Goal: Task Accomplishment & Management: Manage account settings

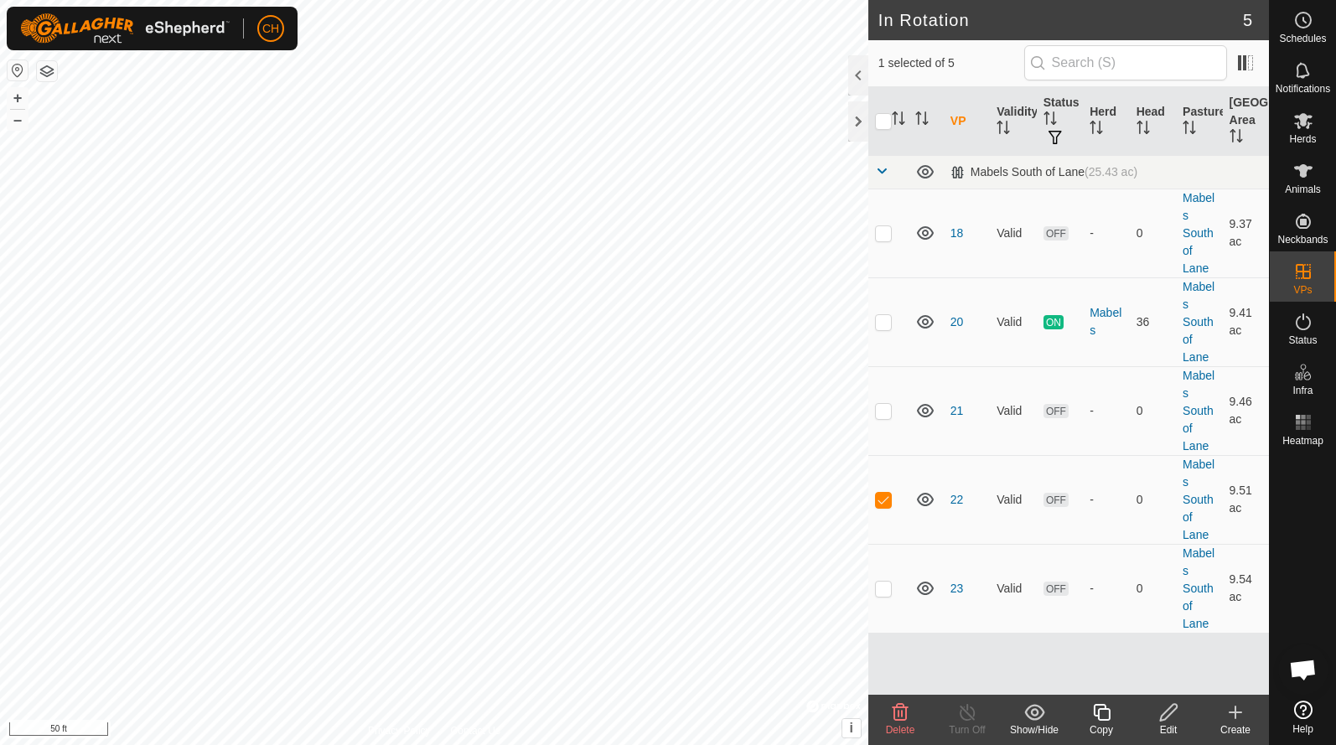
checkbox input "true"
checkbox input "false"
click at [1295, 121] on icon at bounding box center [1303, 121] width 20 height 20
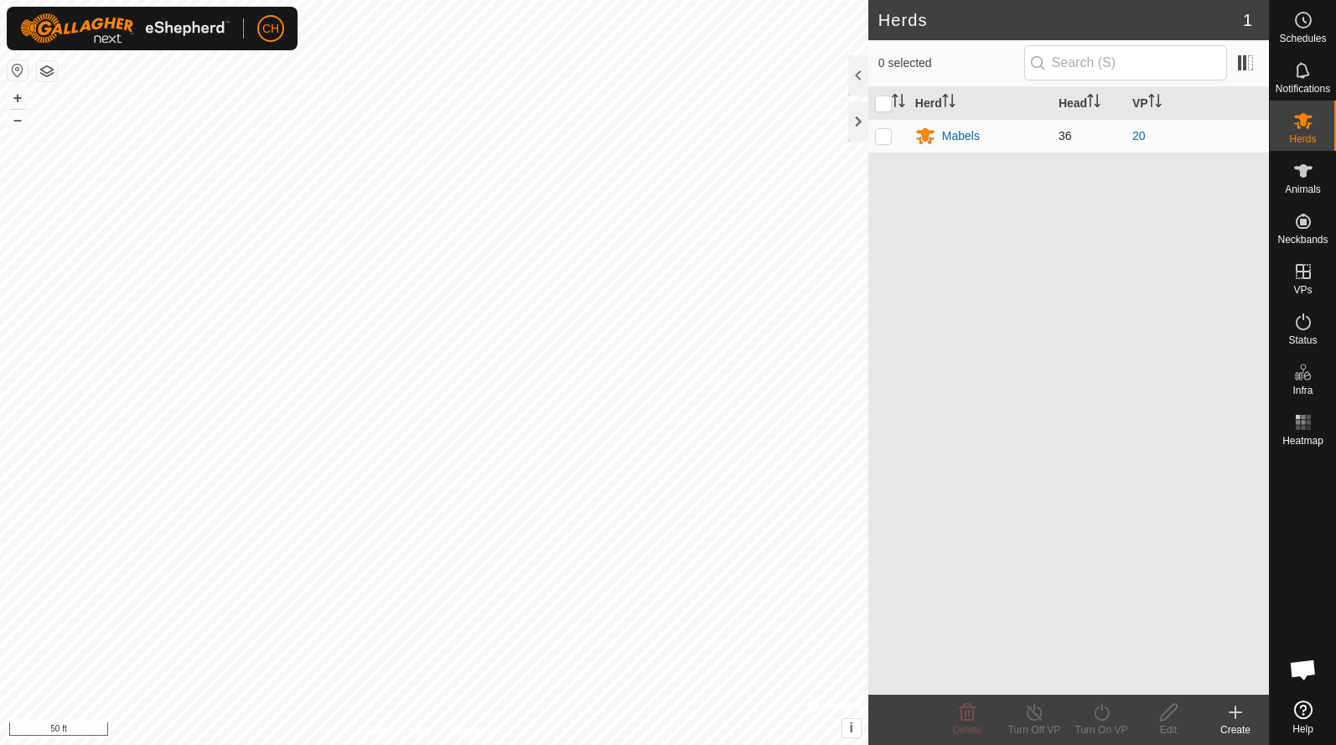
click at [882, 133] on p-checkbox at bounding box center [883, 135] width 17 height 13
checkbox input "true"
click at [1321, 154] on div "Animals" at bounding box center [1303, 176] width 66 height 50
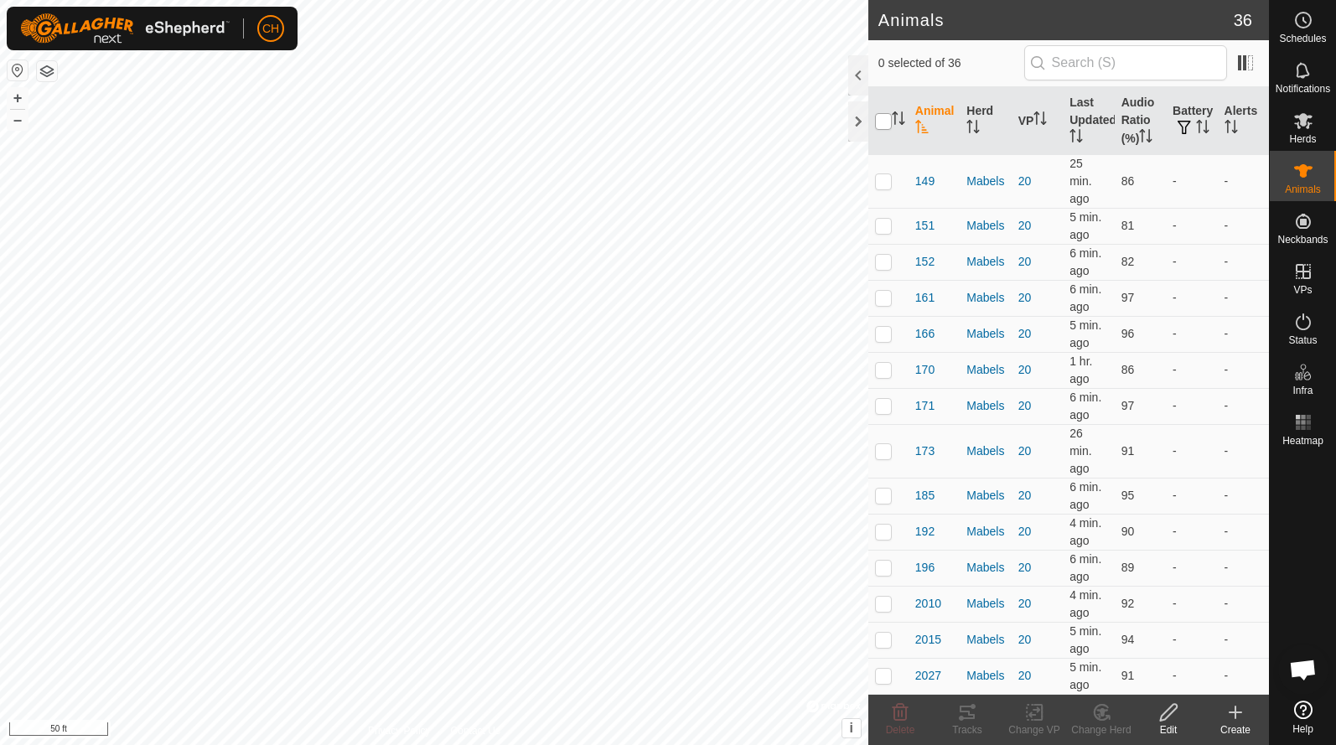
click at [887, 121] on input "checkbox" at bounding box center [883, 121] width 17 height 17
checkbox input "true"
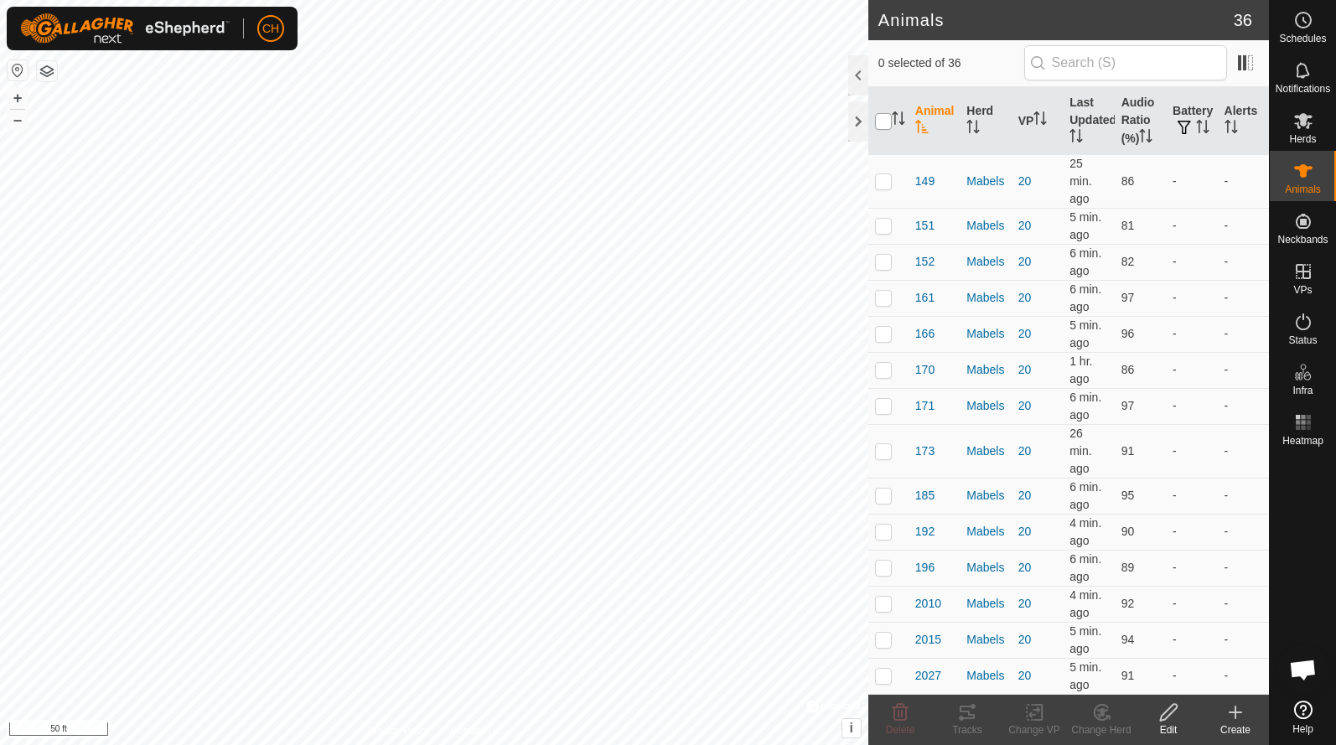
checkbox input "true"
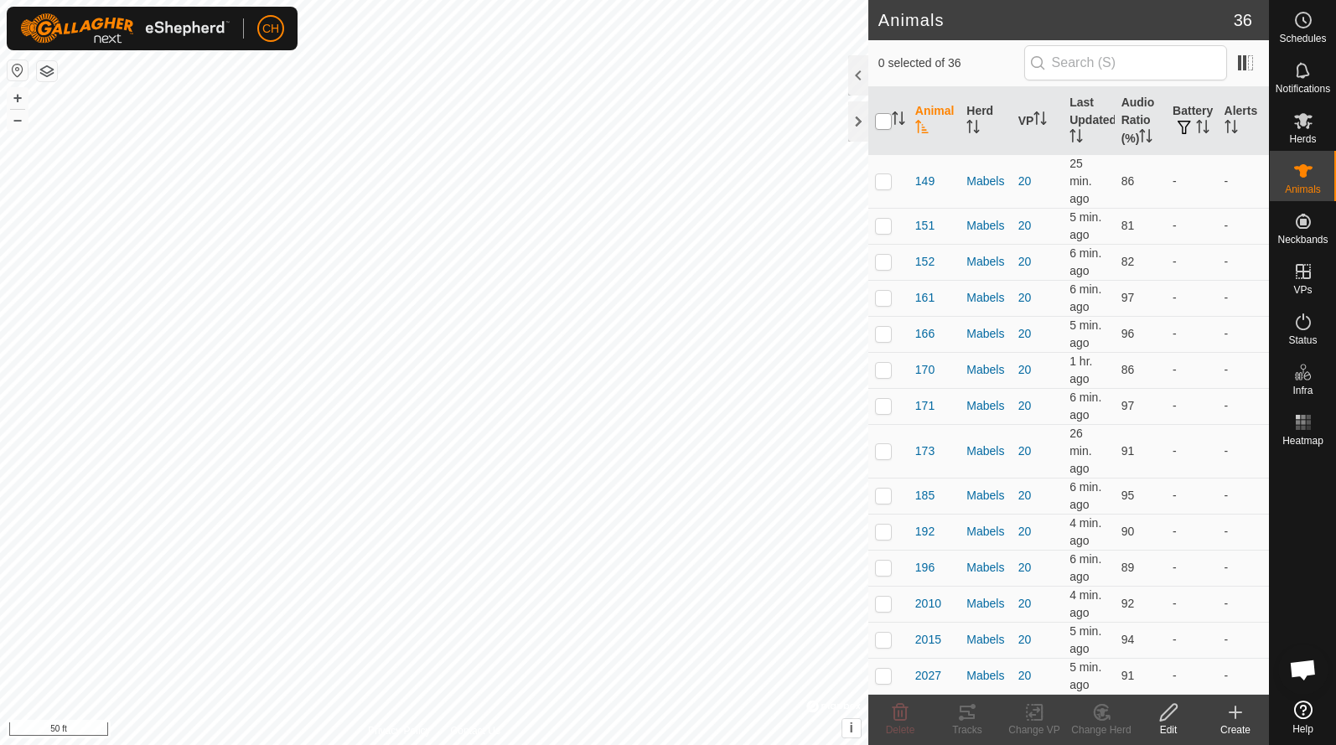
checkbox input "true"
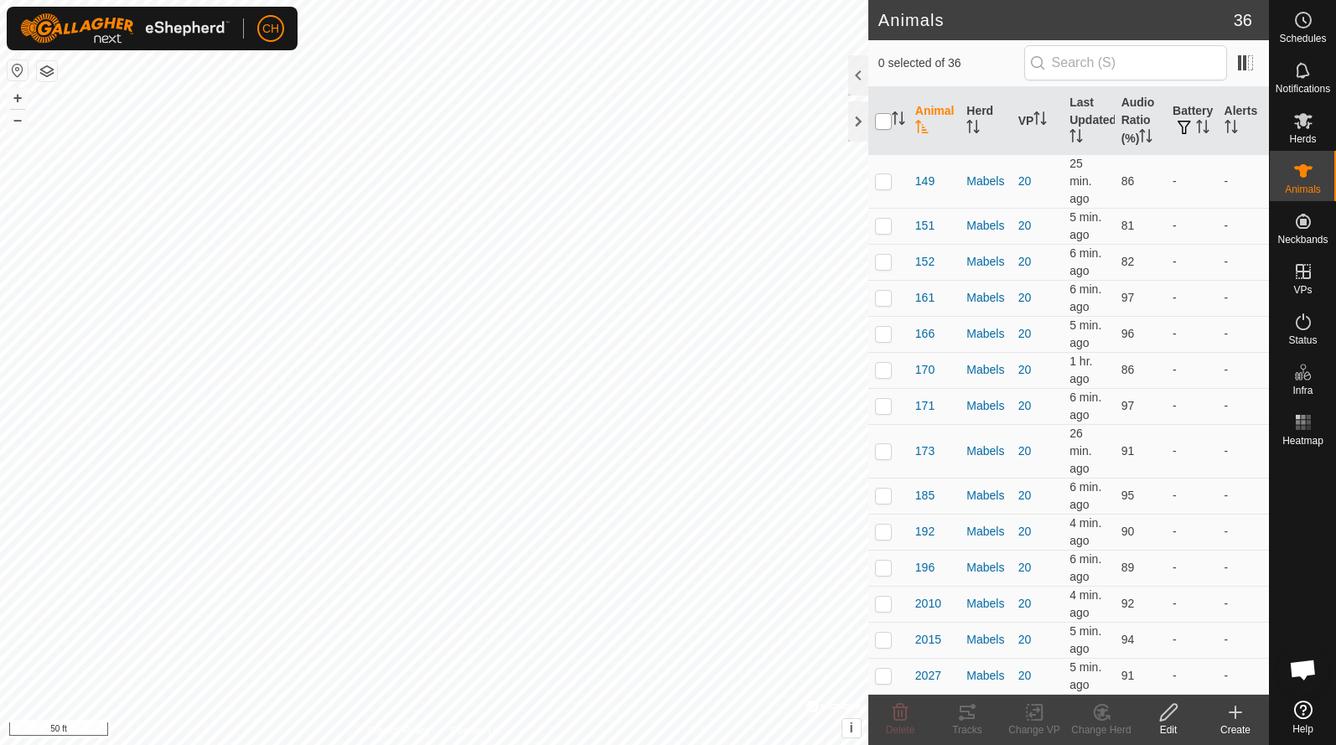
checkbox input "true"
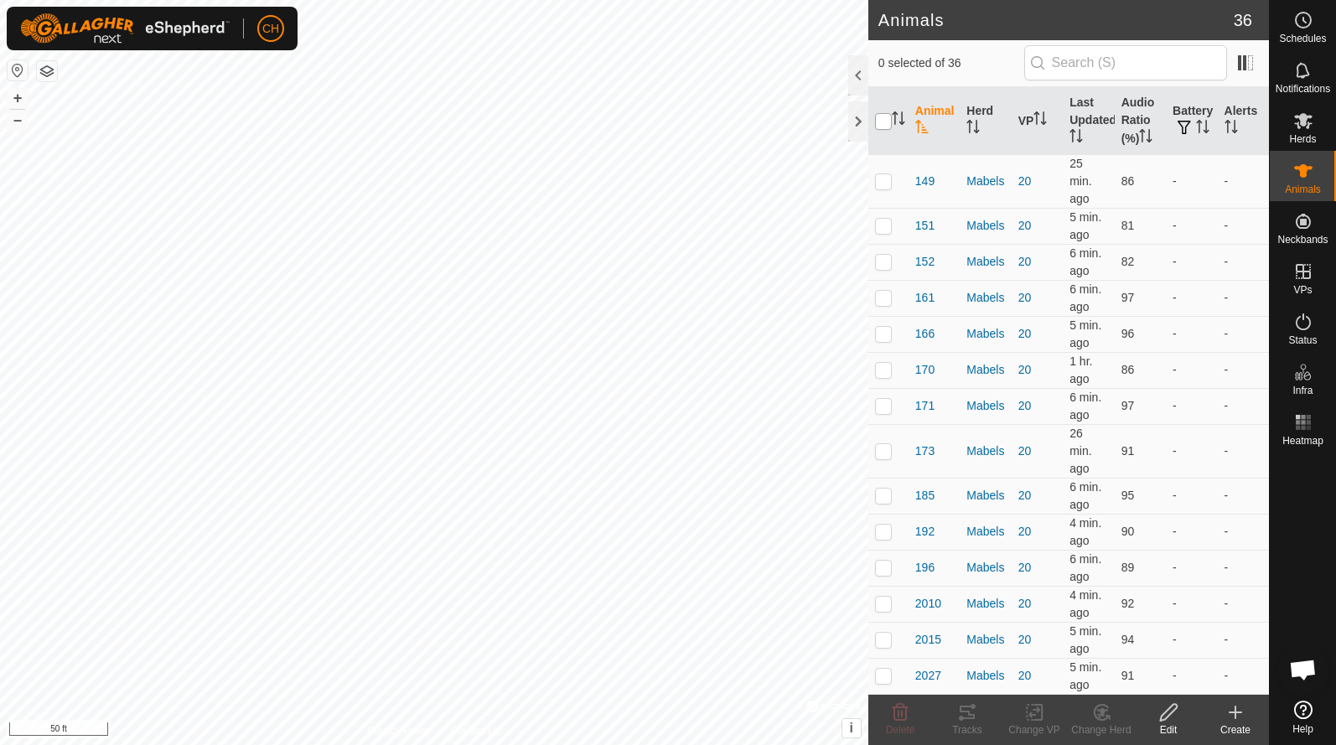
checkbox input "true"
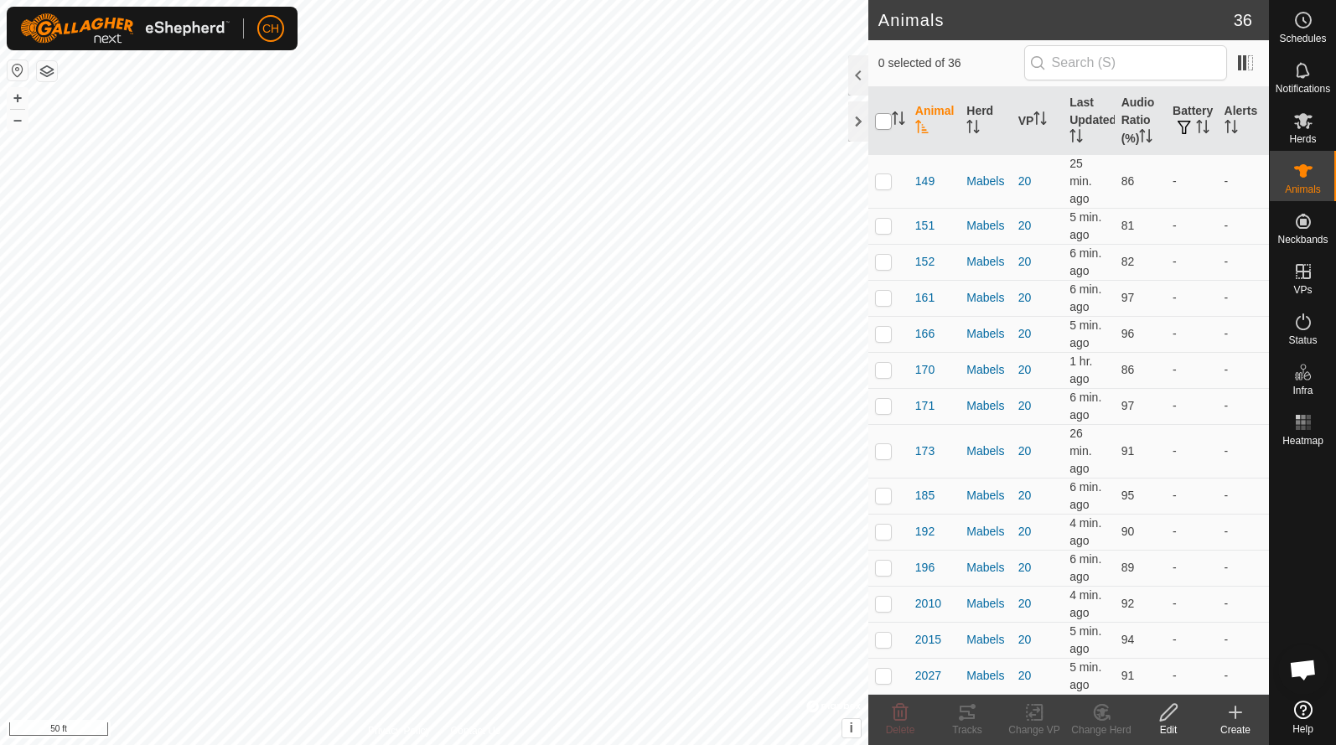
checkbox input "true"
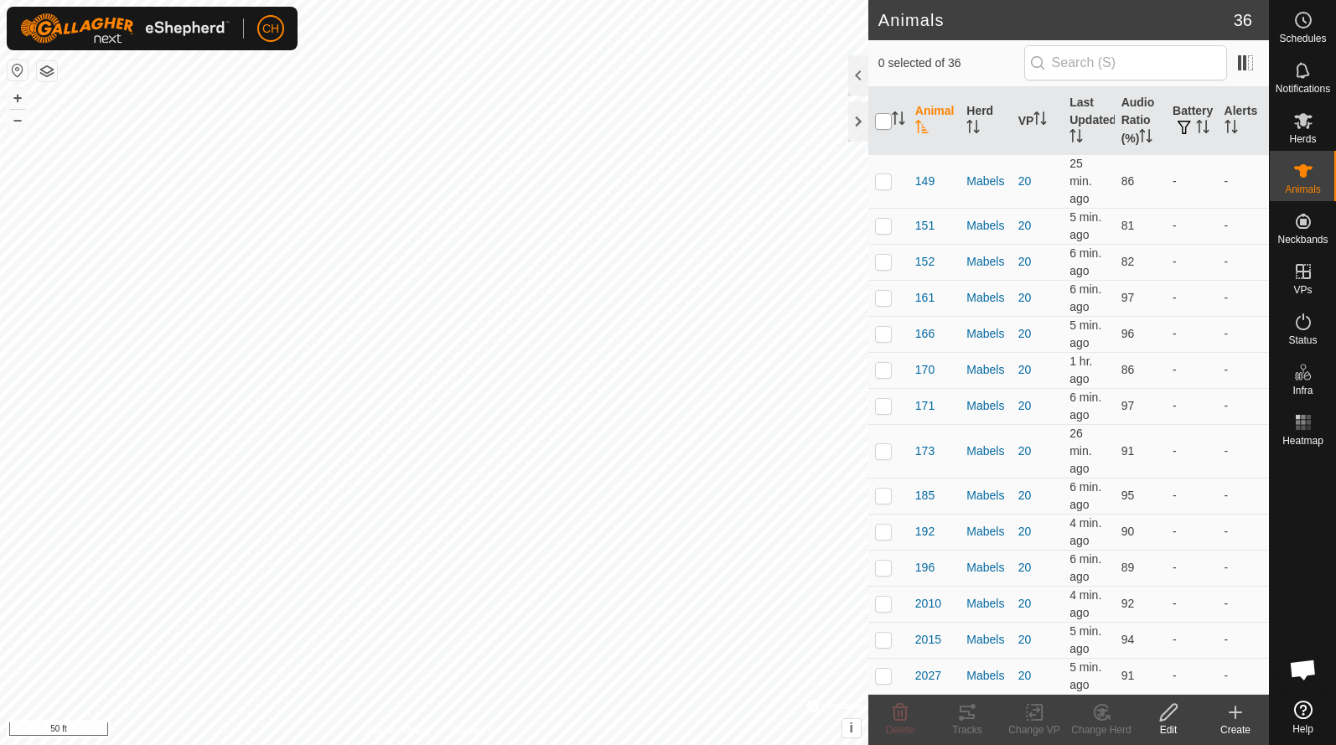
checkbox input "true"
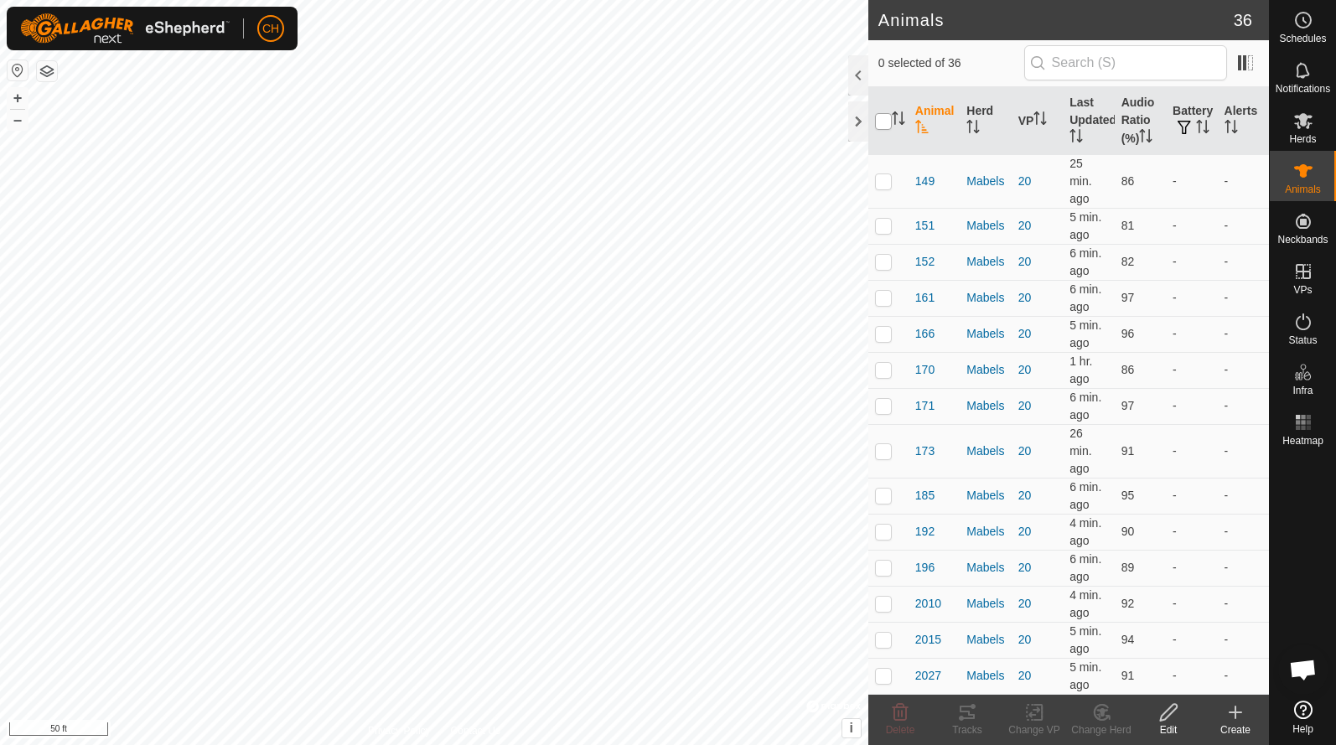
checkbox input "true"
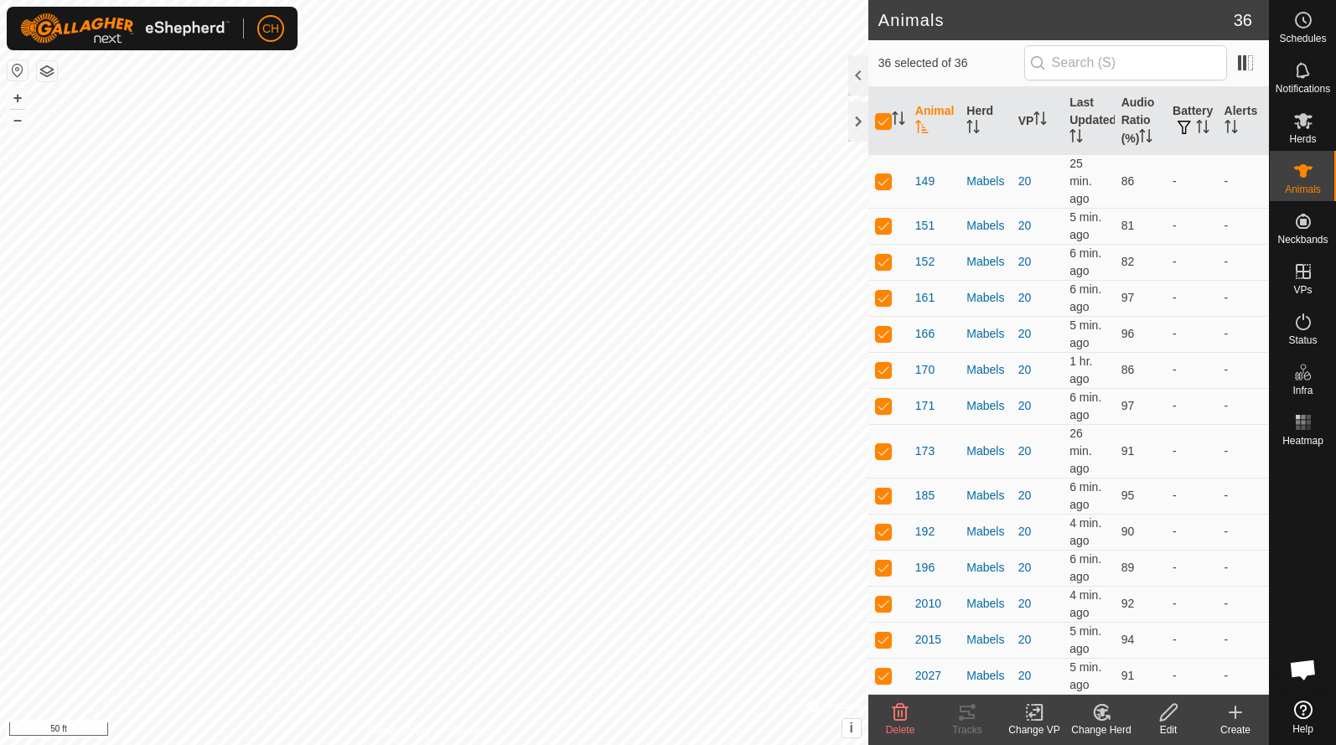
click at [1041, 712] on icon at bounding box center [1034, 712] width 21 height 20
click at [1059, 641] on span "Choose VP..." at bounding box center [1077, 640] width 77 height 20
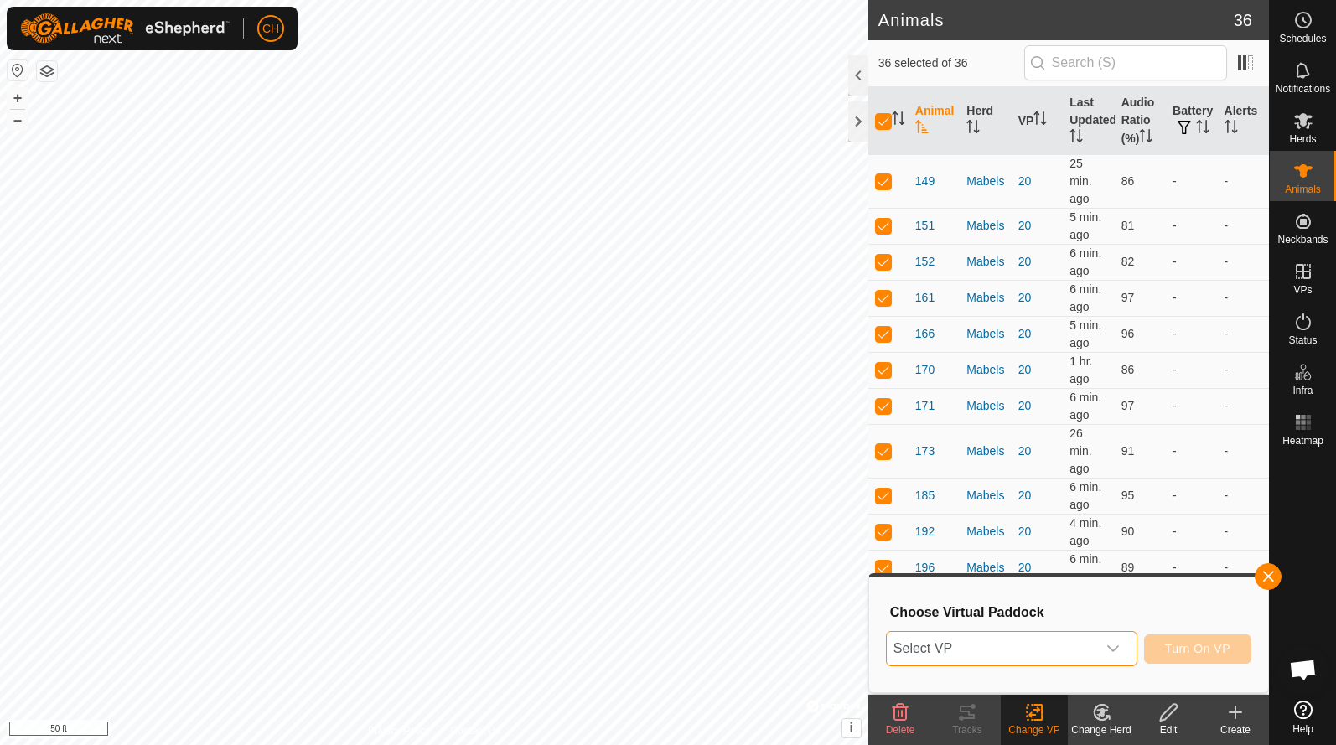
click at [1031, 645] on span "Select VP" at bounding box center [992, 649] width 210 height 34
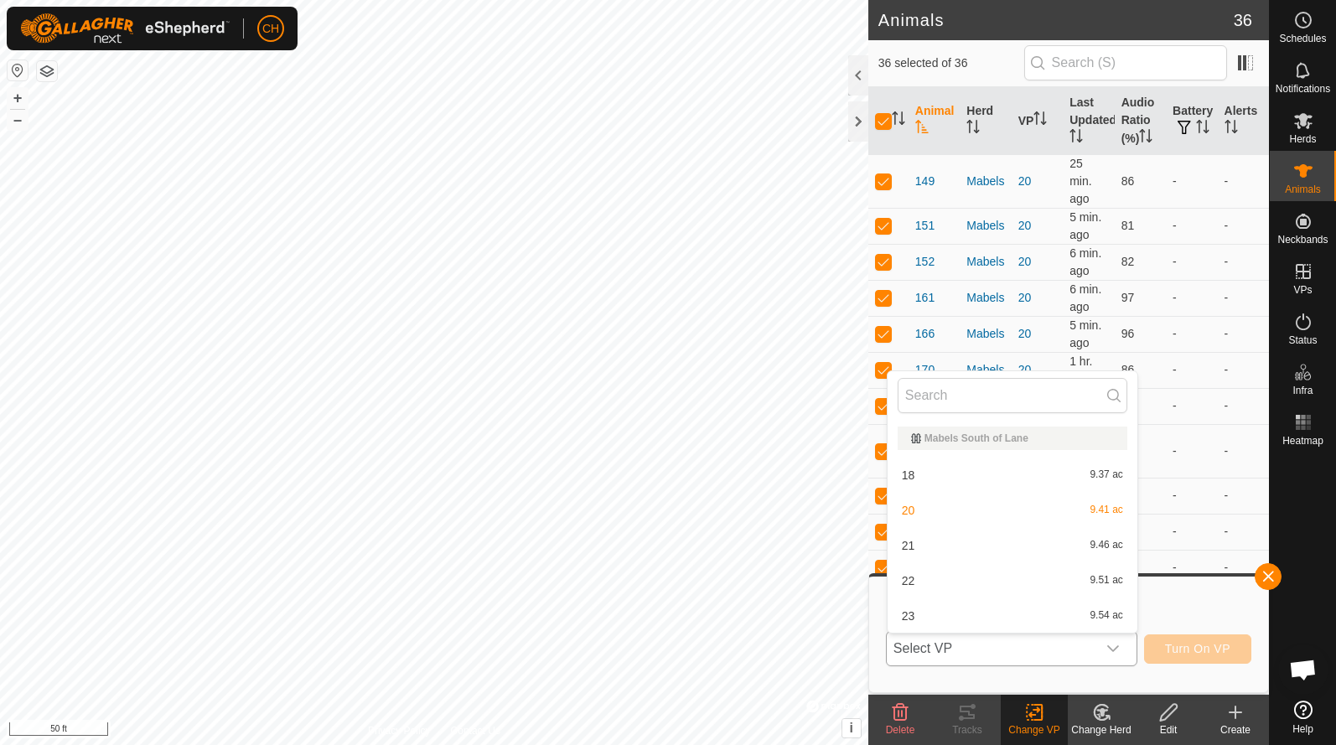
click at [944, 545] on li "21 9.46 ac" at bounding box center [1013, 546] width 250 height 34
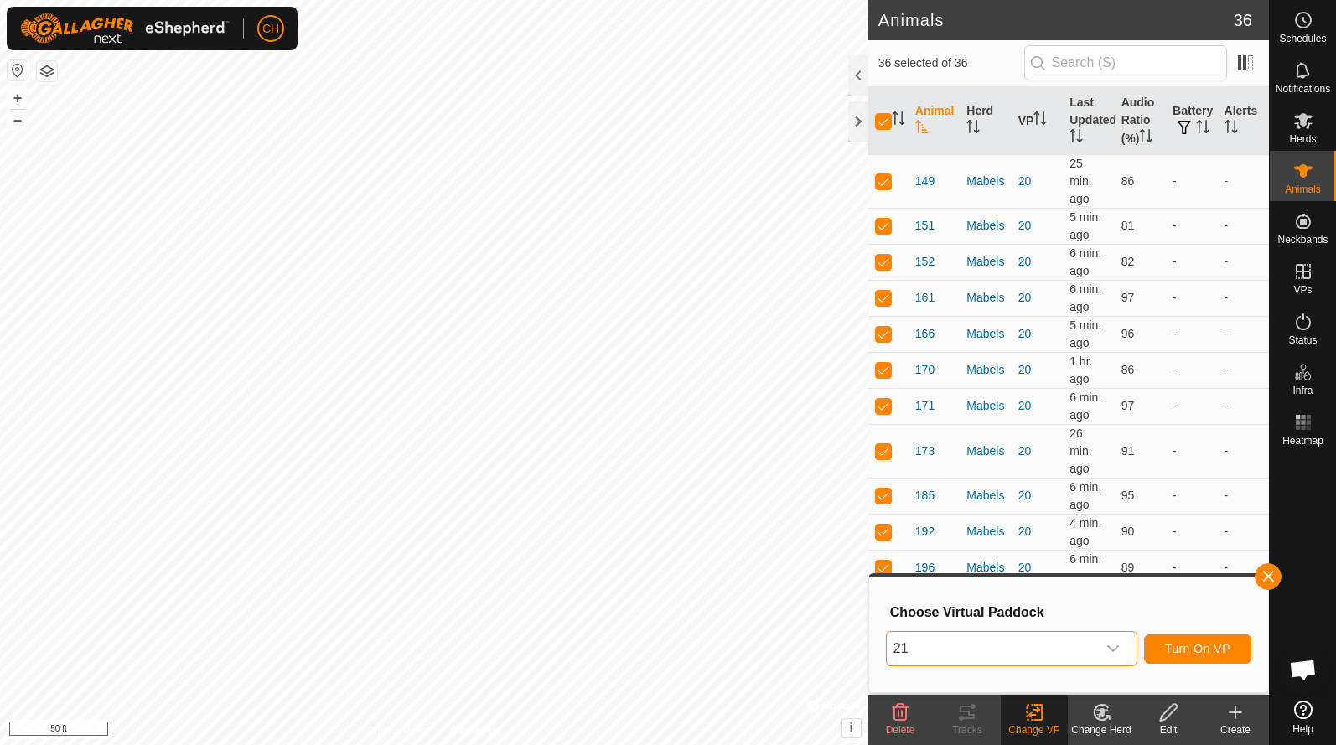
click at [1202, 650] on span "Turn On VP" at bounding box center [1197, 648] width 65 height 13
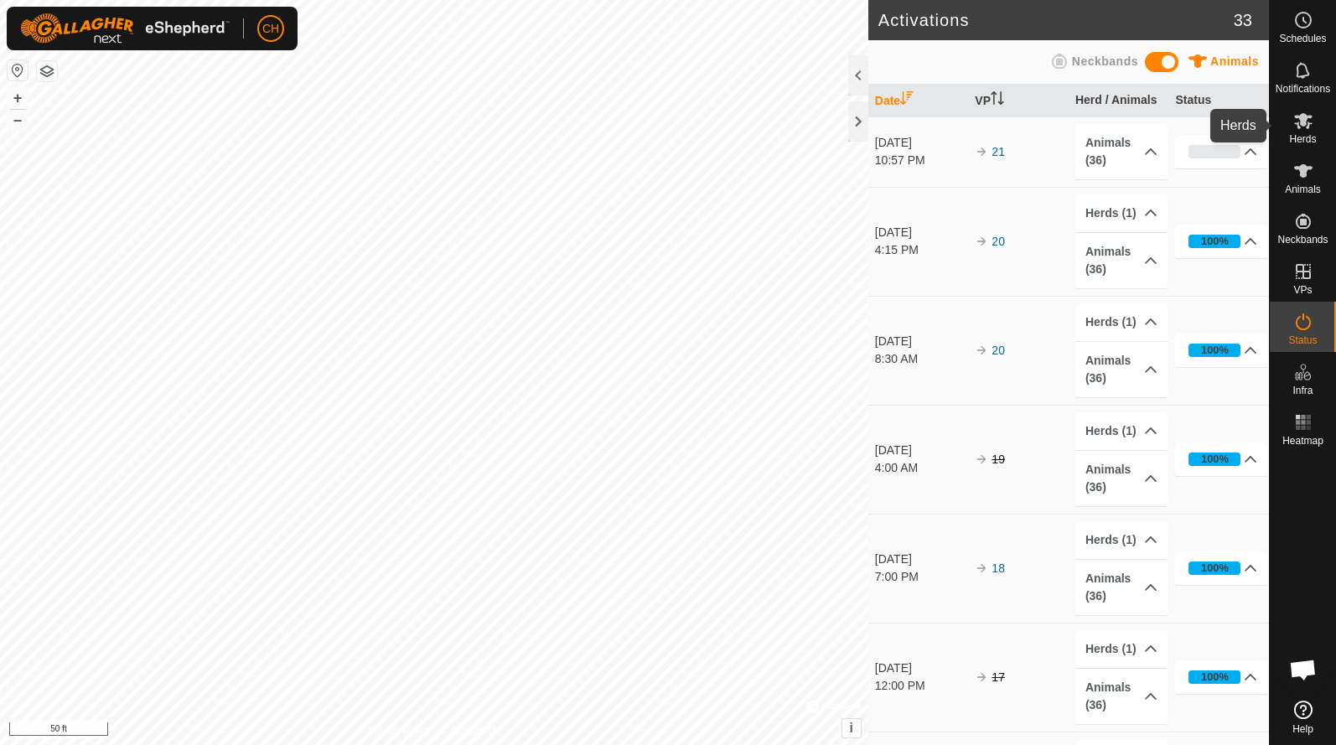
click at [1307, 132] on es-mob-svg-icon at bounding box center [1303, 120] width 30 height 27
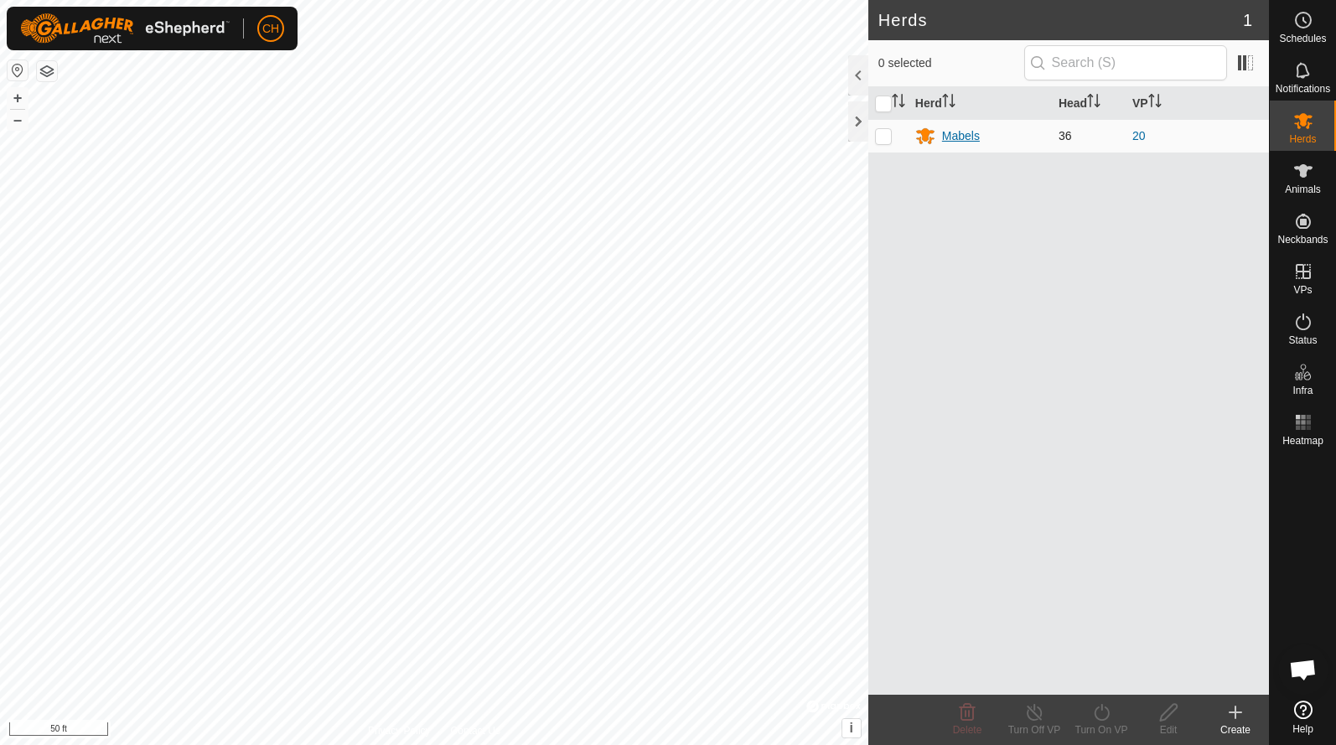
click at [971, 134] on div "Mabels" at bounding box center [961, 136] width 38 height 18
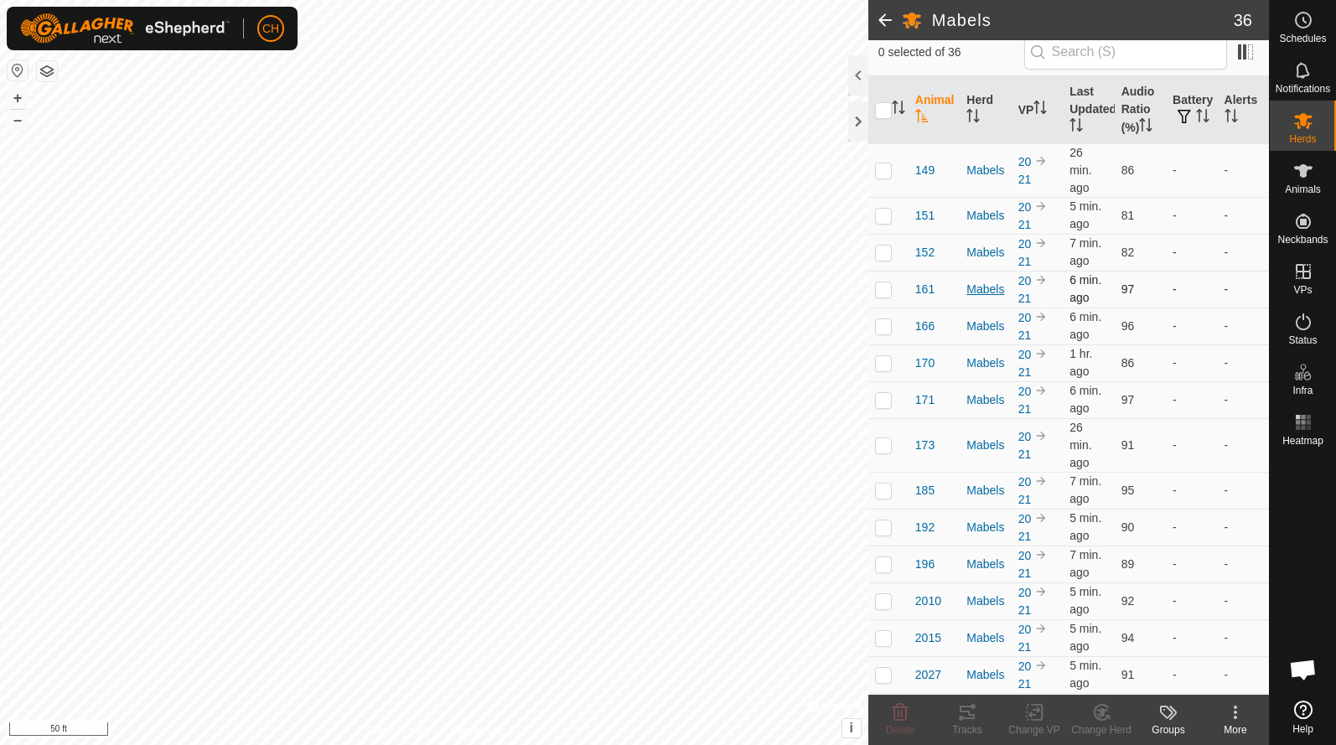
scroll to position [144, 0]
click at [885, 172] on p-checkbox at bounding box center [883, 168] width 17 height 13
checkbox input "true"
click at [885, 234] on td at bounding box center [888, 250] width 40 height 37
checkbox input "true"
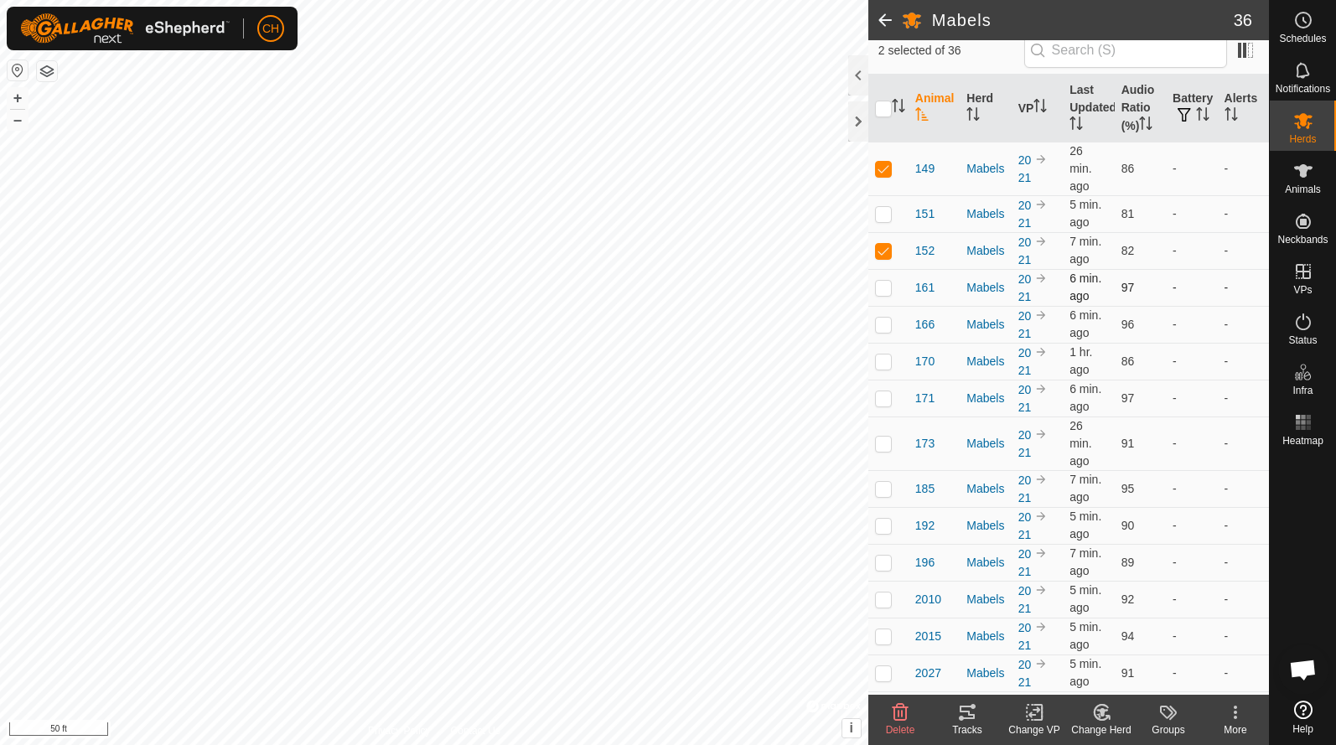
click at [888, 293] on p-checkbox at bounding box center [883, 287] width 17 height 13
checkbox input "true"
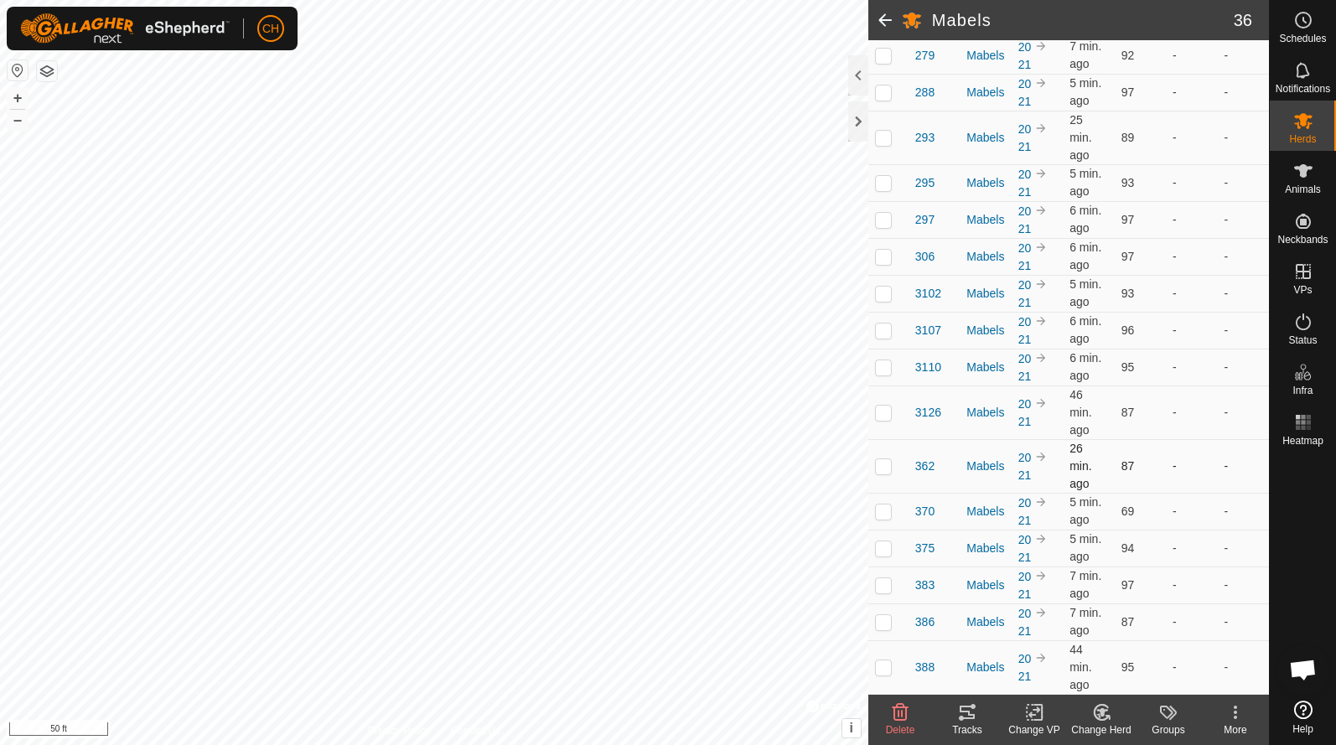
click at [892, 483] on td at bounding box center [888, 466] width 40 height 54
checkbox input "true"
click at [883, 384] on td at bounding box center [888, 367] width 40 height 37
checkbox input "true"
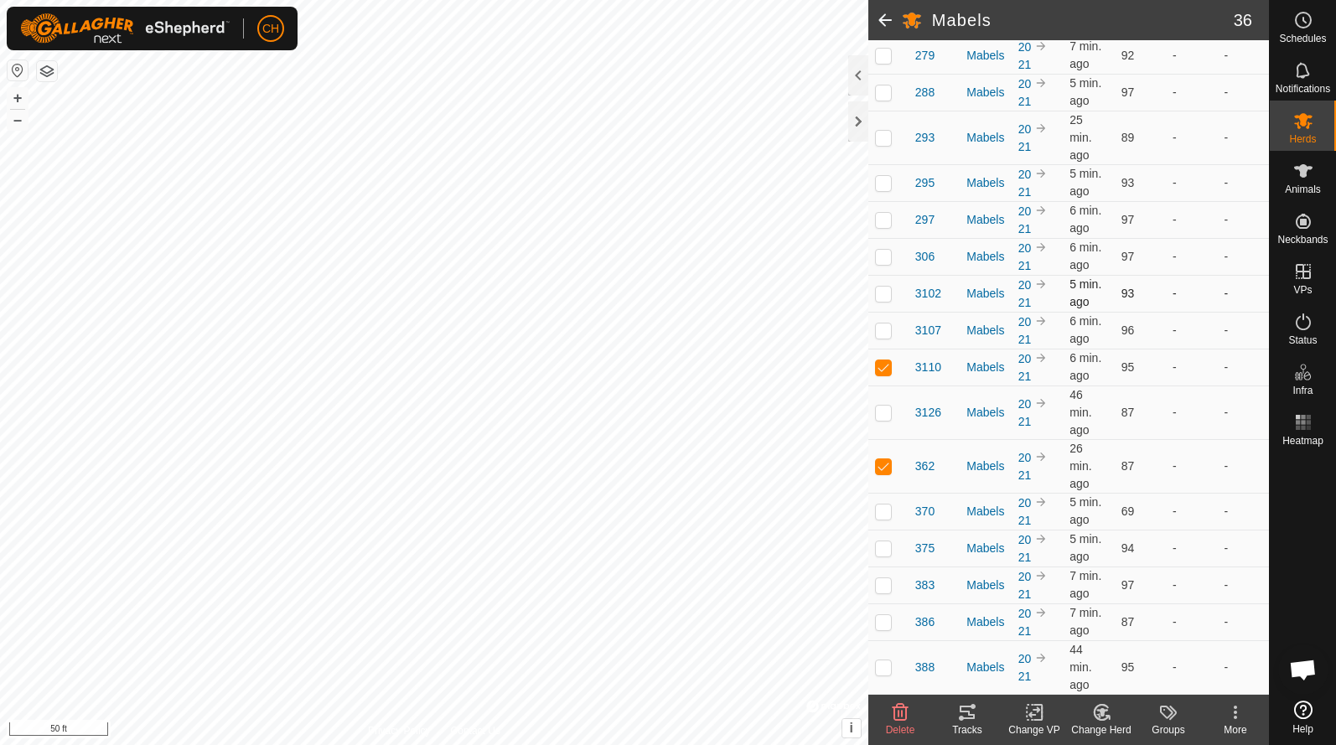
click at [888, 305] on td at bounding box center [888, 293] width 40 height 37
checkbox input "true"
click at [888, 238] on td at bounding box center [888, 219] width 40 height 37
checkbox input "true"
click at [885, 191] on td at bounding box center [888, 182] width 40 height 37
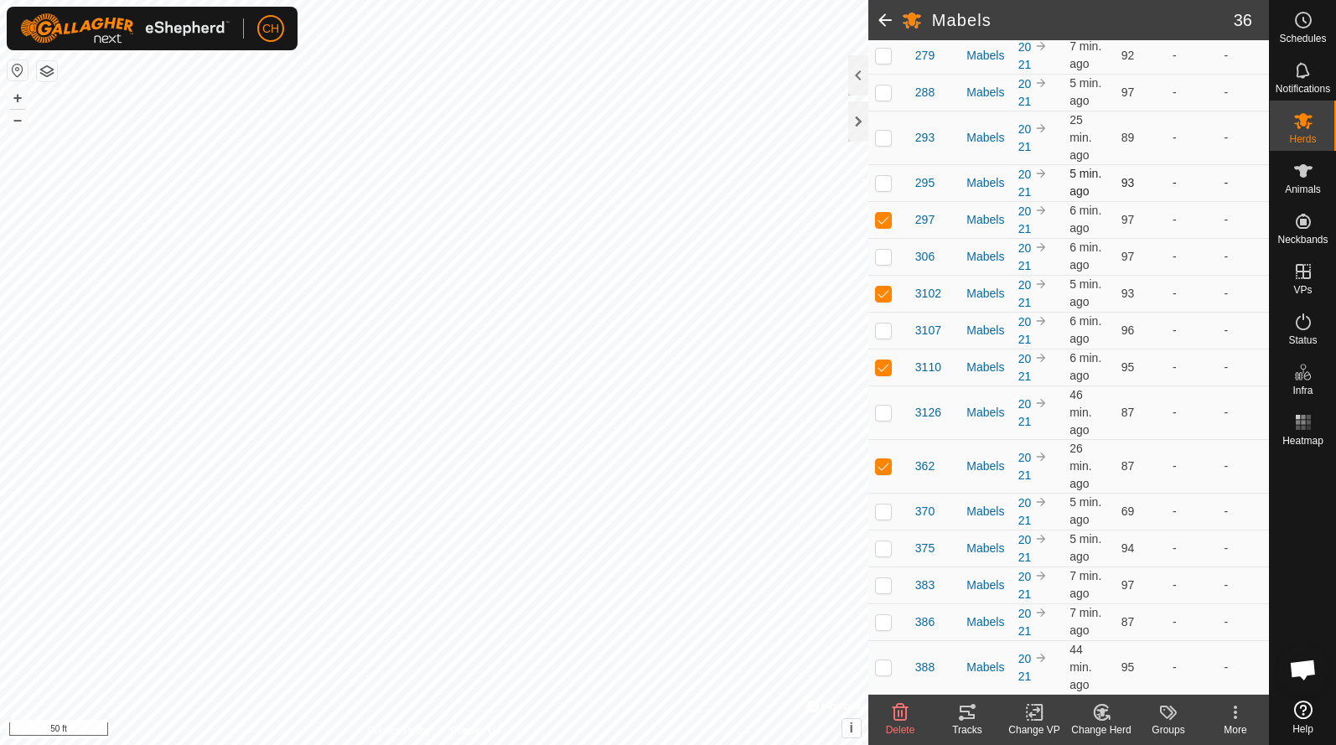
checkbox input "true"
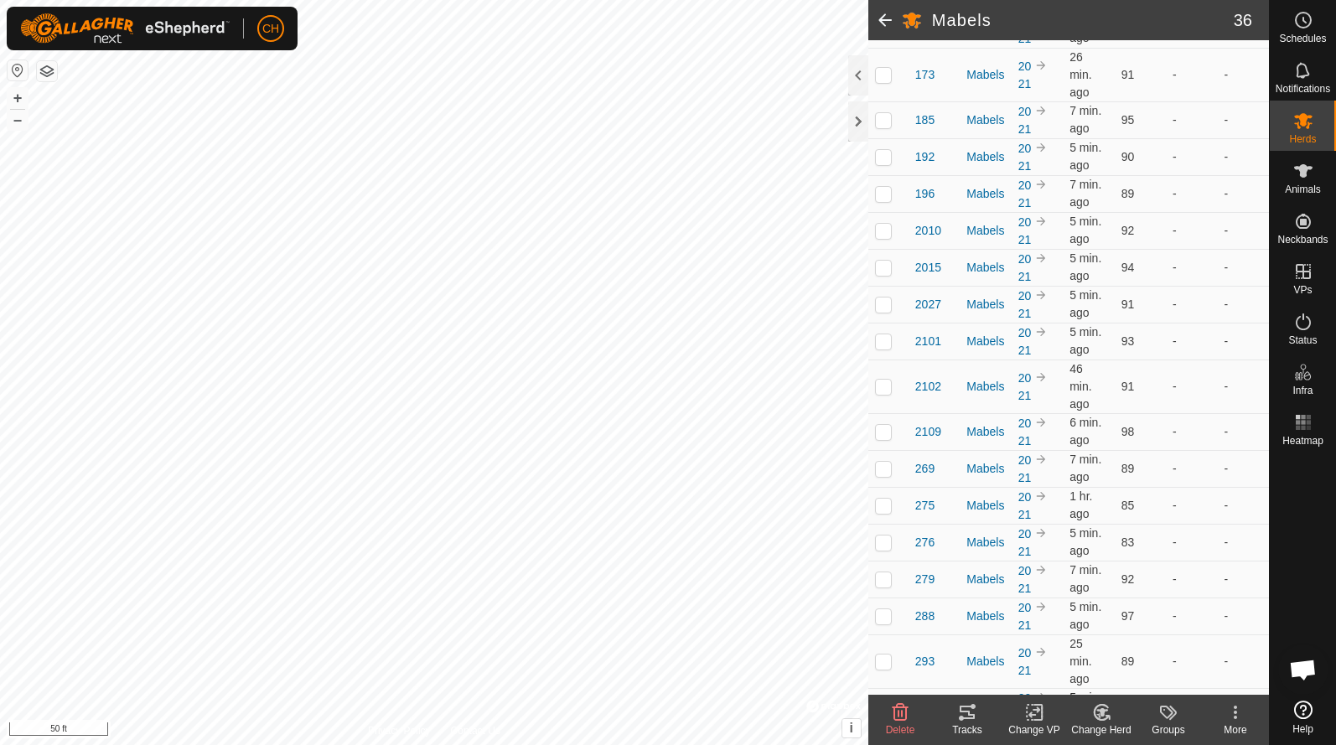
scroll to position [500, 0]
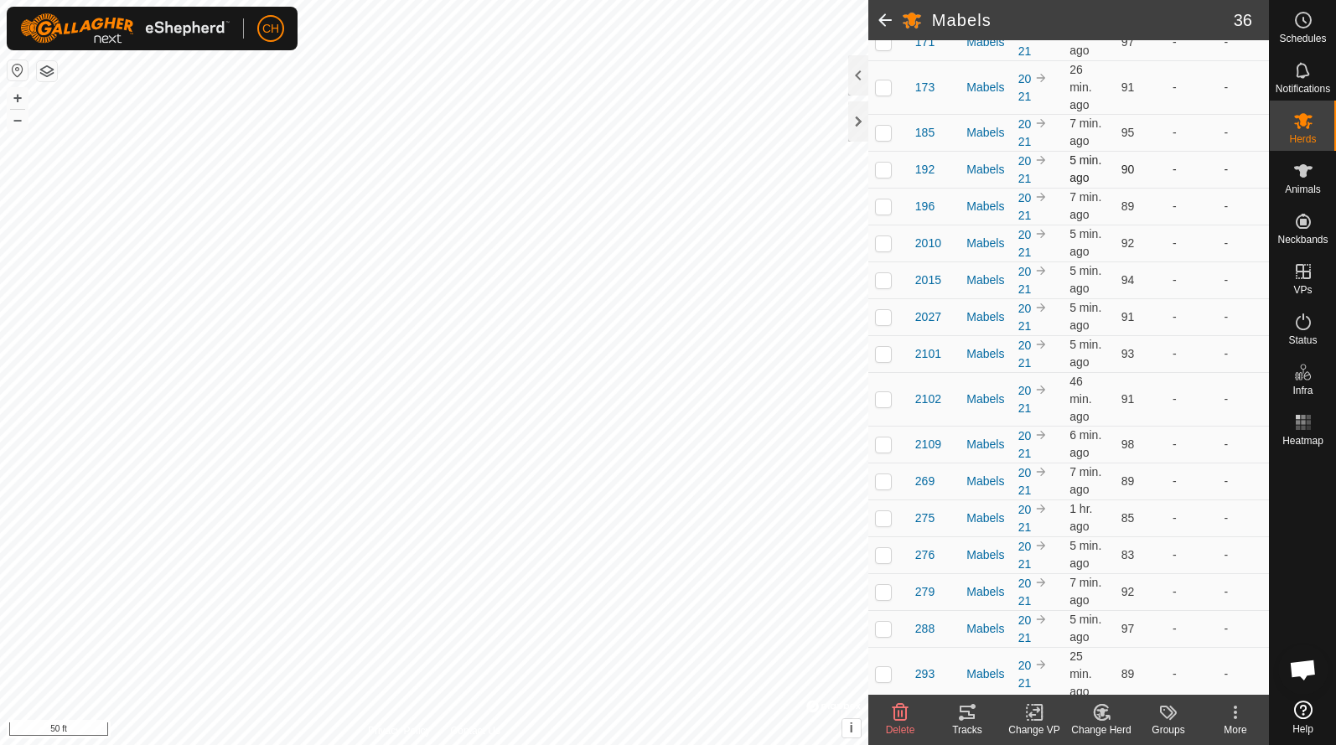
click at [887, 187] on td at bounding box center [888, 169] width 40 height 37
checkbox input "true"
click at [979, 717] on tracks-svg-icon at bounding box center [967, 712] width 67 height 20
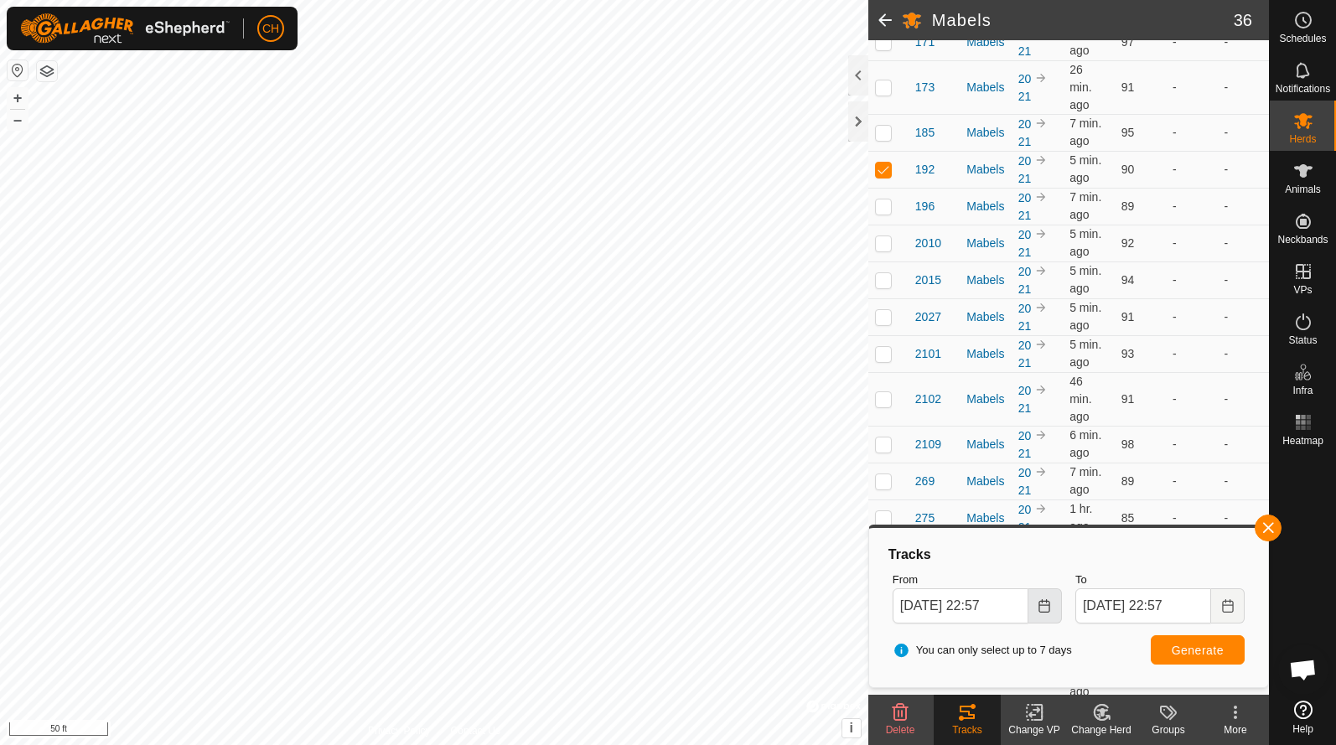
click at [1048, 609] on icon "Choose Date" at bounding box center [1044, 605] width 13 height 13
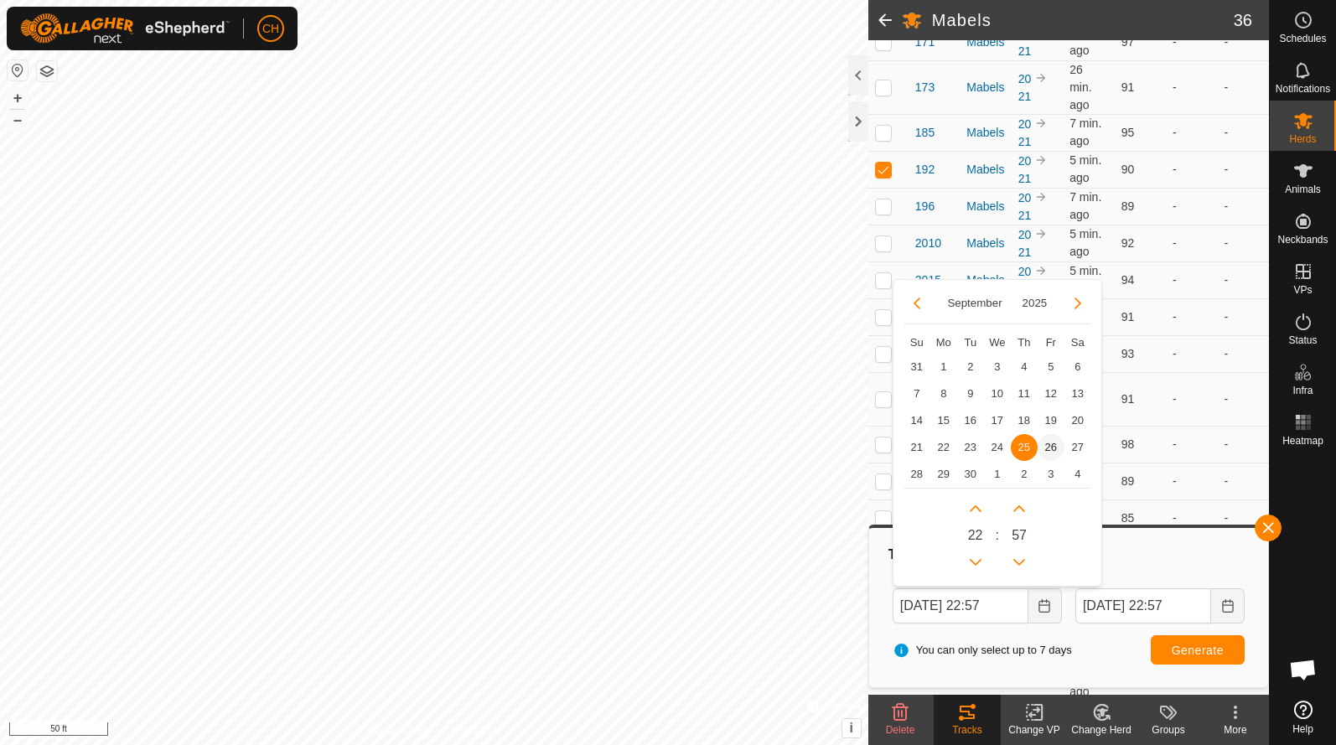
click at [1056, 446] on span "26" at bounding box center [1051, 447] width 27 height 27
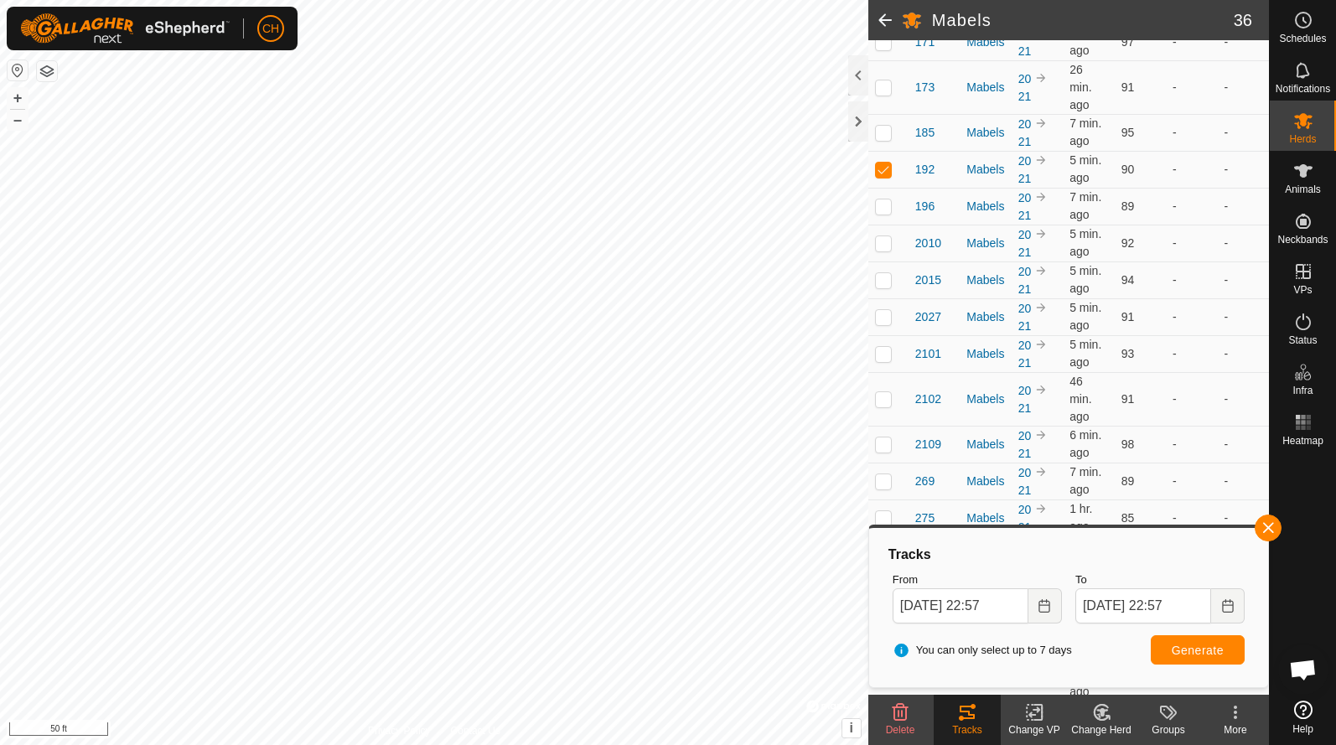
click at [1071, 634] on div "You can only select up to 7 days Generate" at bounding box center [1068, 650] width 365 height 40
click at [992, 601] on input "Sep 26, 2025 22:57" at bounding box center [961, 605] width 136 height 35
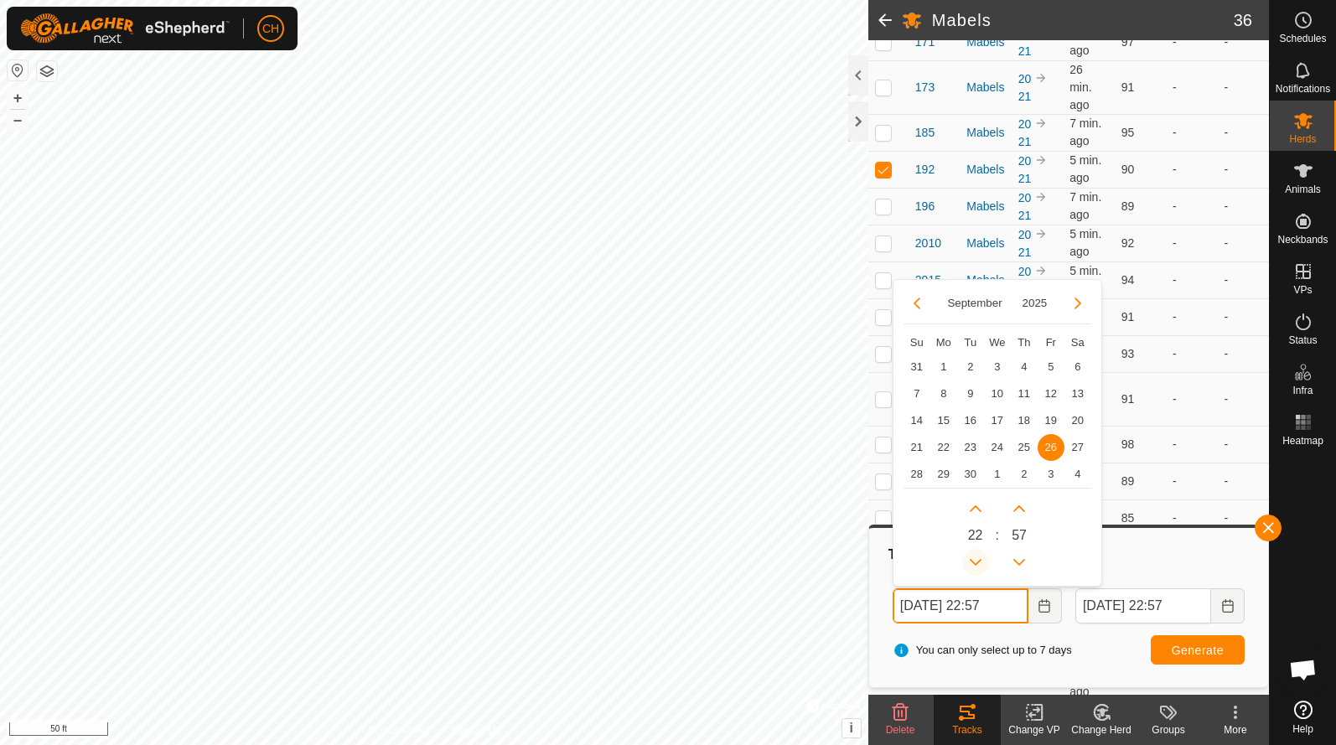
click at [972, 560] on icon "Previous Hour" at bounding box center [975, 562] width 13 height 13
click at [976, 562] on span "Previous Hour" at bounding box center [976, 562] width 0 height 0
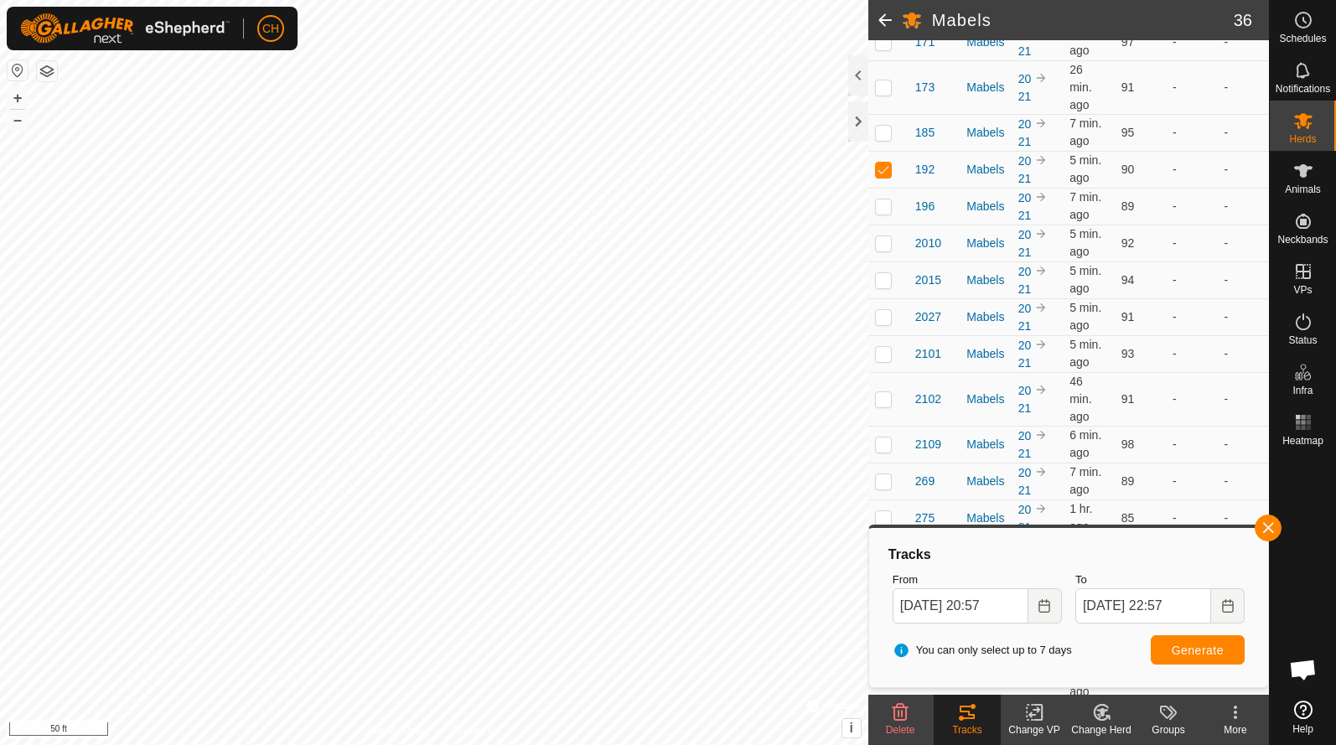
click at [1192, 645] on span "Generate" at bounding box center [1198, 650] width 52 height 13
click at [1038, 603] on icon "Choose Date" at bounding box center [1044, 605] width 13 height 13
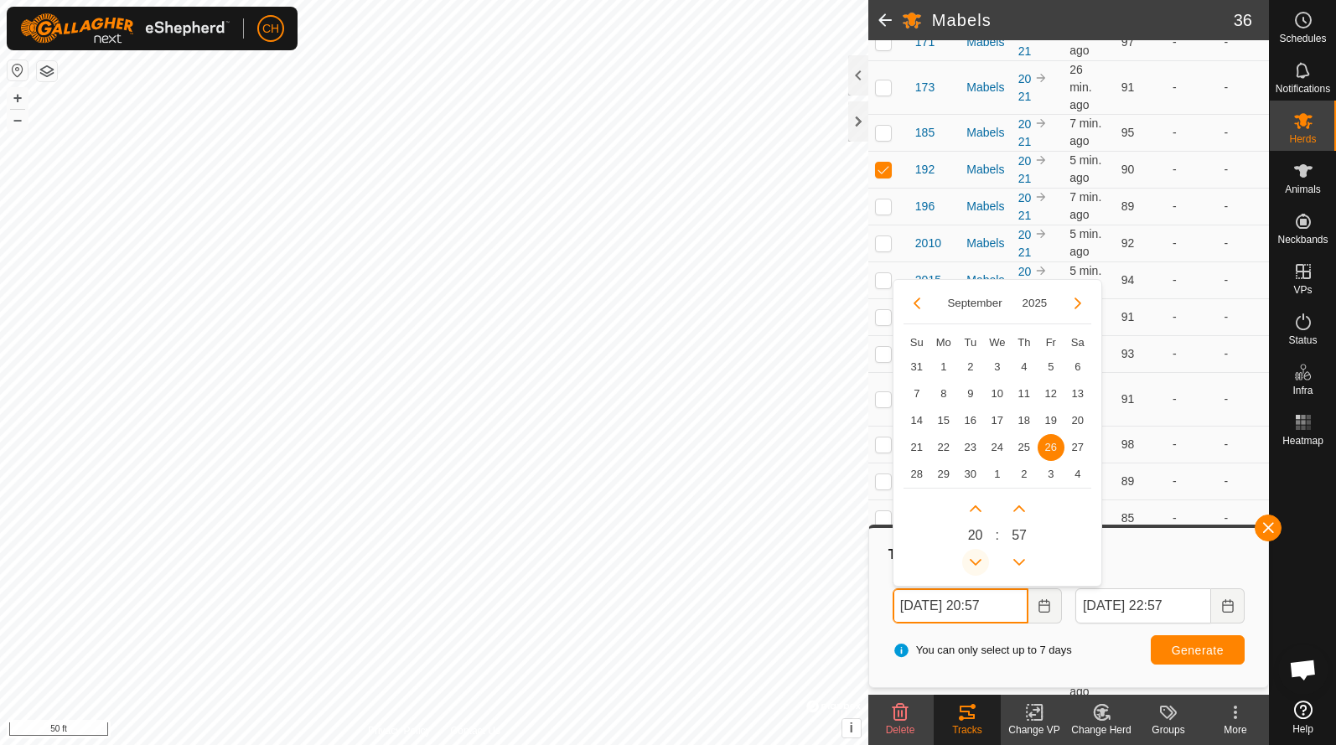
click at [973, 557] on button "Previous Hour" at bounding box center [975, 562] width 27 height 27
click at [974, 559] on span "Previous Hour" at bounding box center [974, 559] width 0 height 0
type input "Sep 26, 2025 18:57"
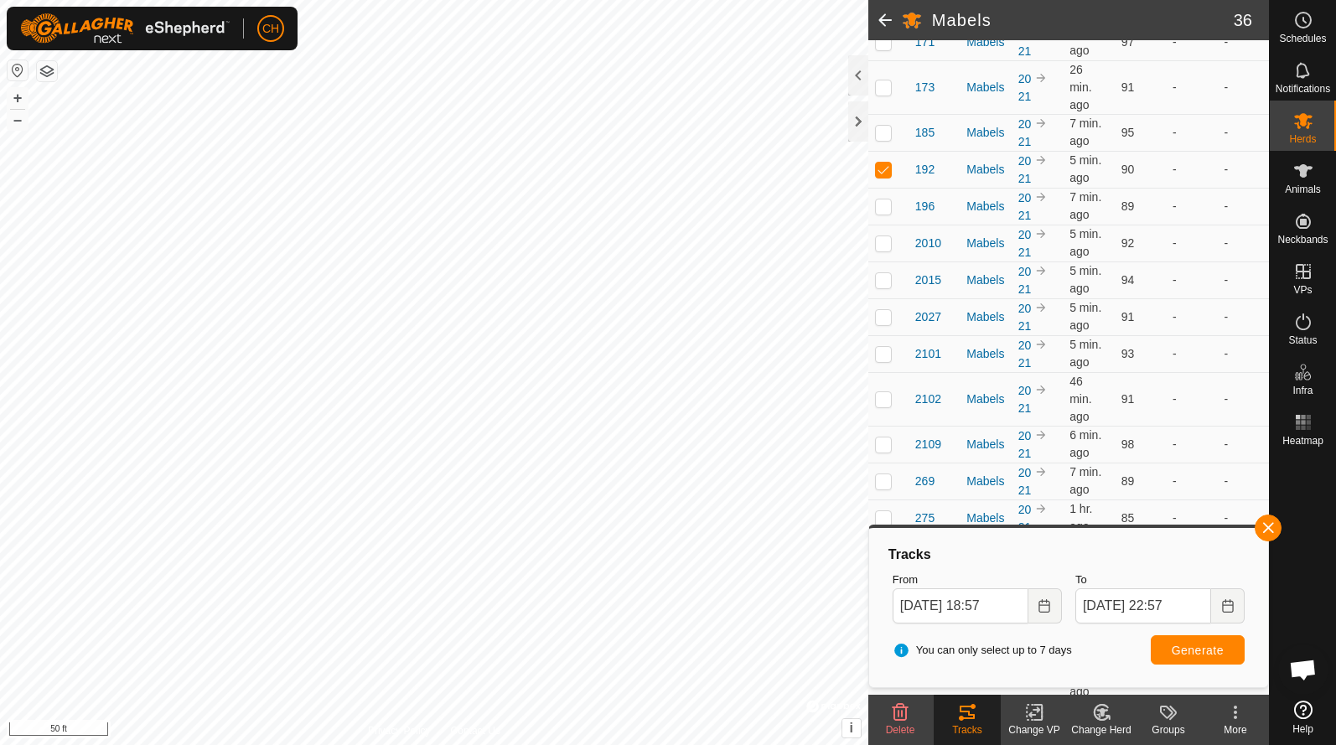
click at [1184, 655] on span "Generate" at bounding box center [1198, 650] width 52 height 13
click at [1270, 530] on button "button" at bounding box center [1268, 528] width 27 height 27
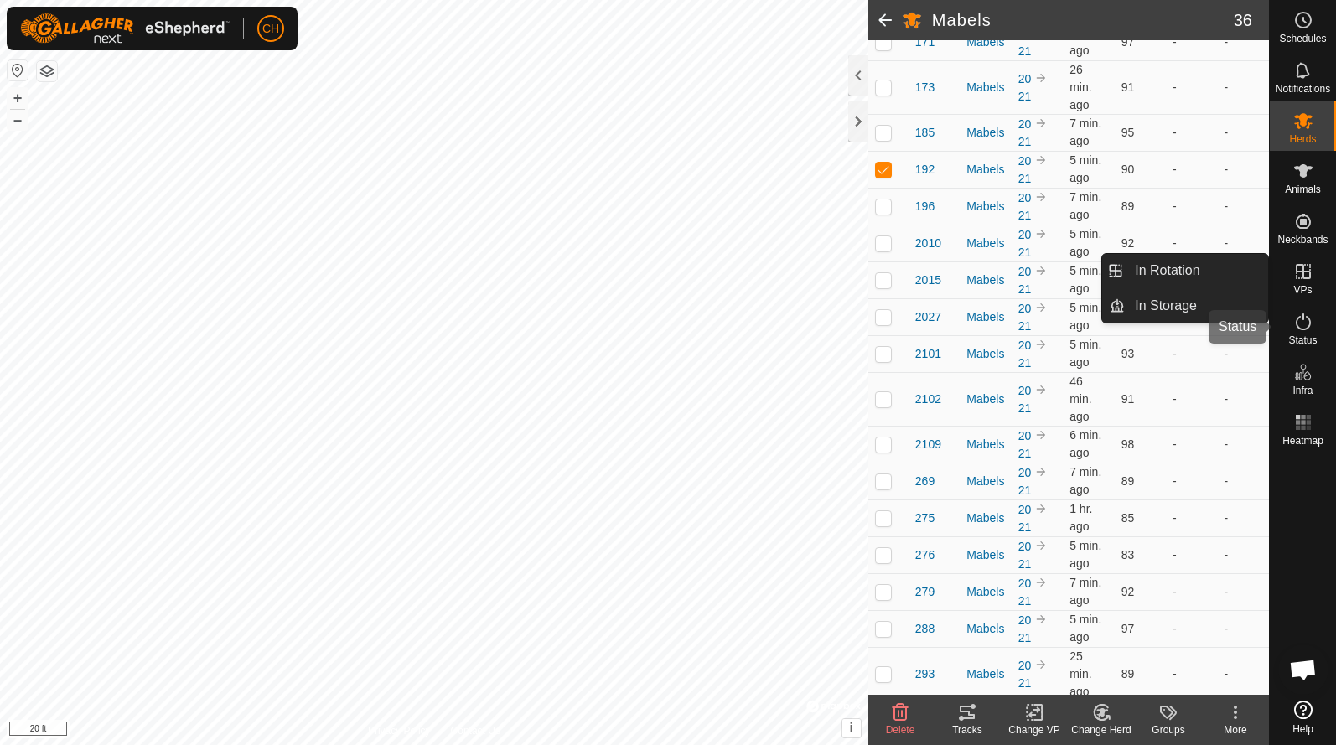
click at [1301, 324] on icon at bounding box center [1303, 322] width 20 height 20
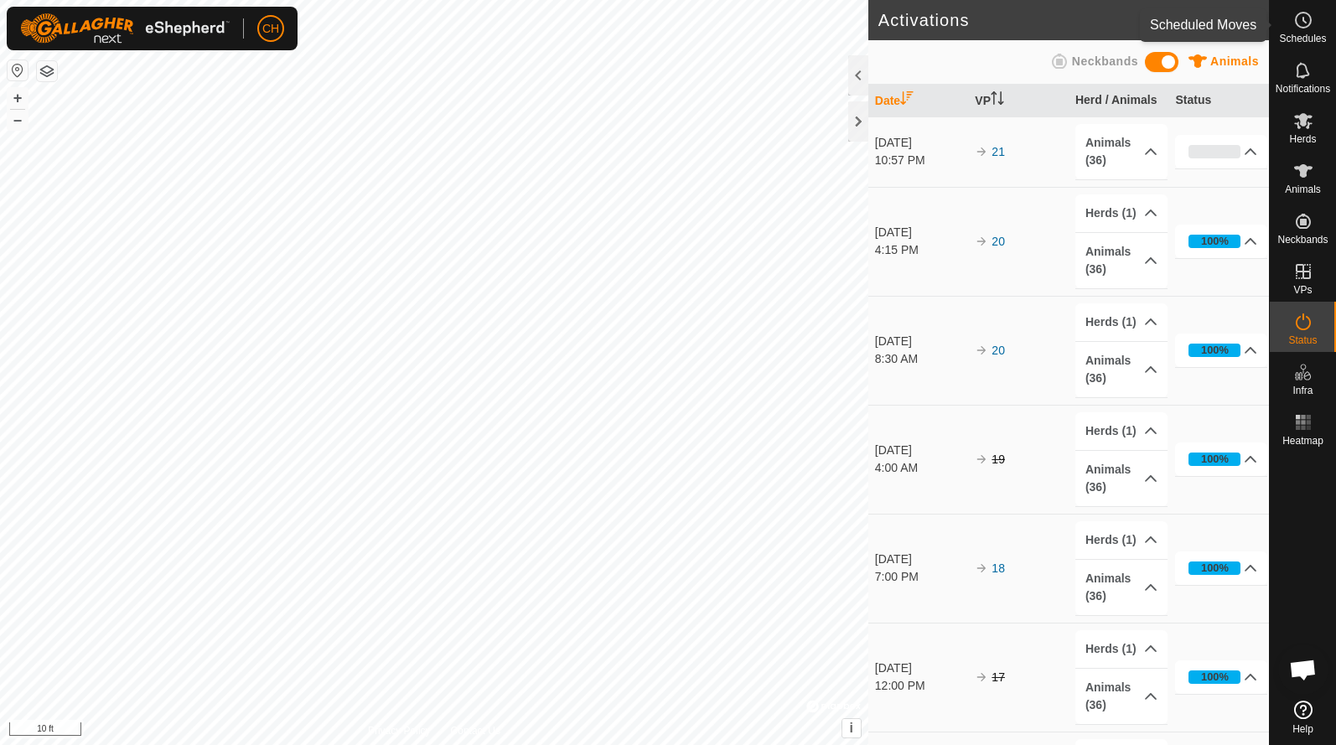
click at [1301, 25] on icon at bounding box center [1303, 20] width 20 height 20
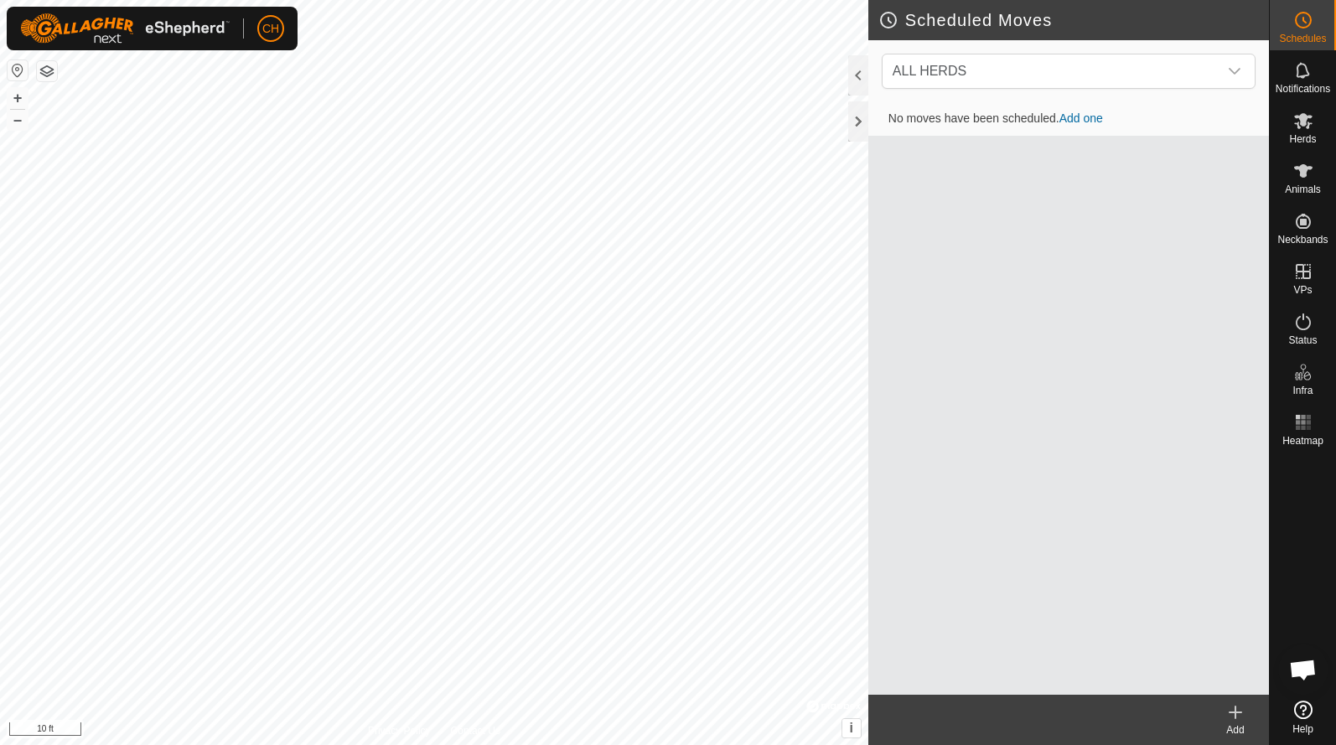
click at [1078, 116] on link "Add one" at bounding box center [1081, 117] width 44 height 13
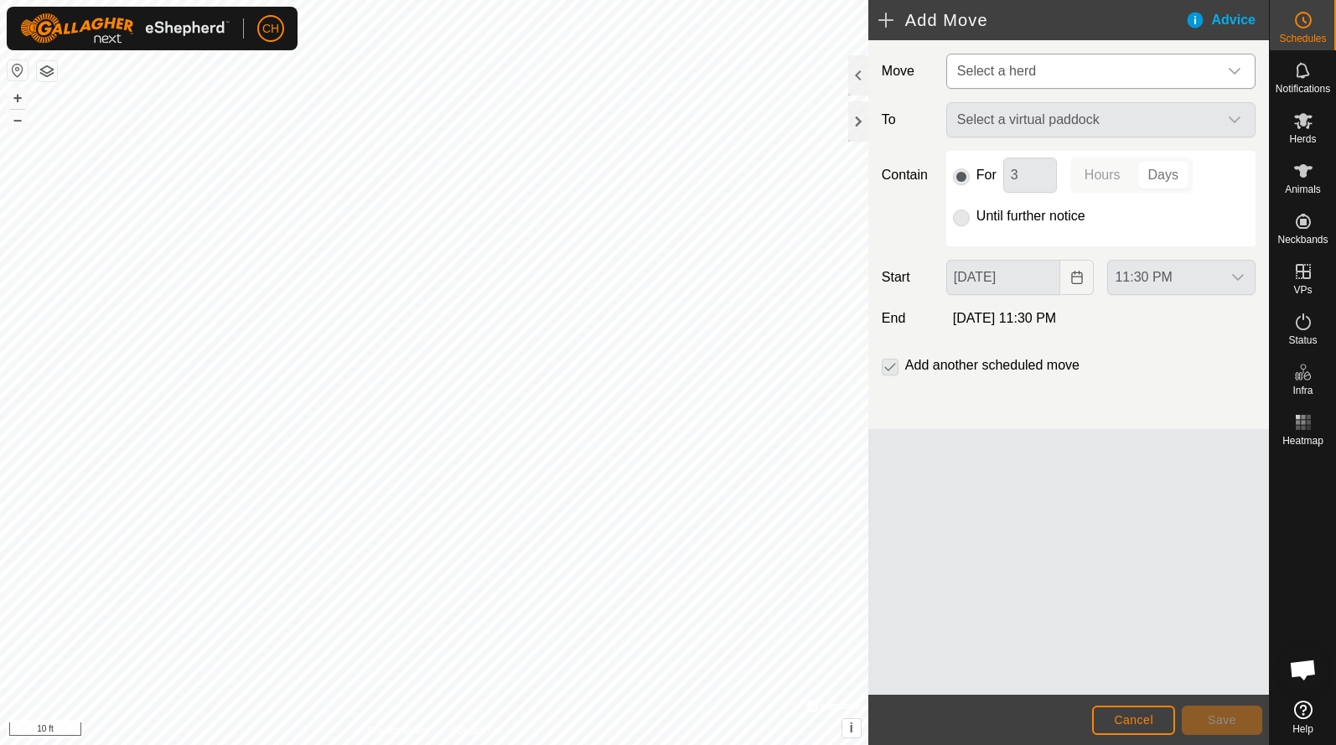
click at [997, 65] on span "Select a herd" at bounding box center [996, 71] width 79 height 14
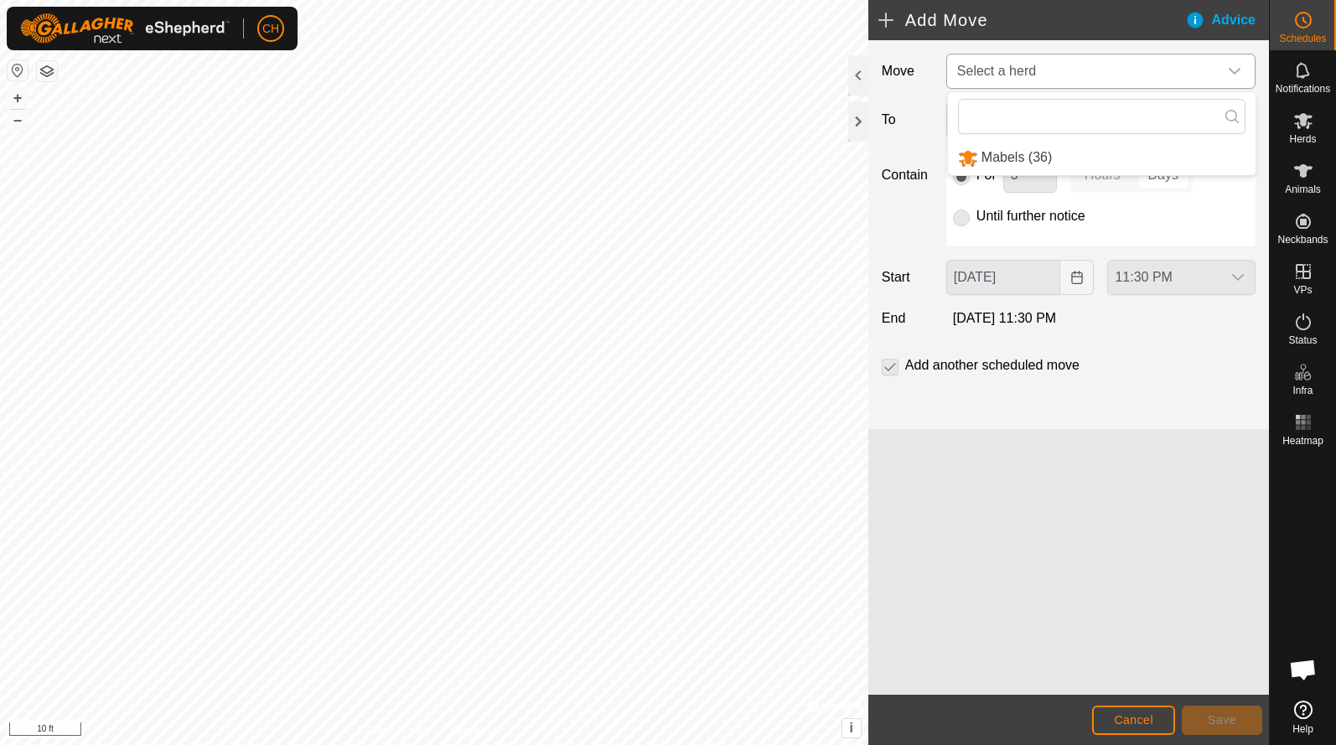
click at [991, 163] on li "Mabels (36)" at bounding box center [1102, 158] width 308 height 34
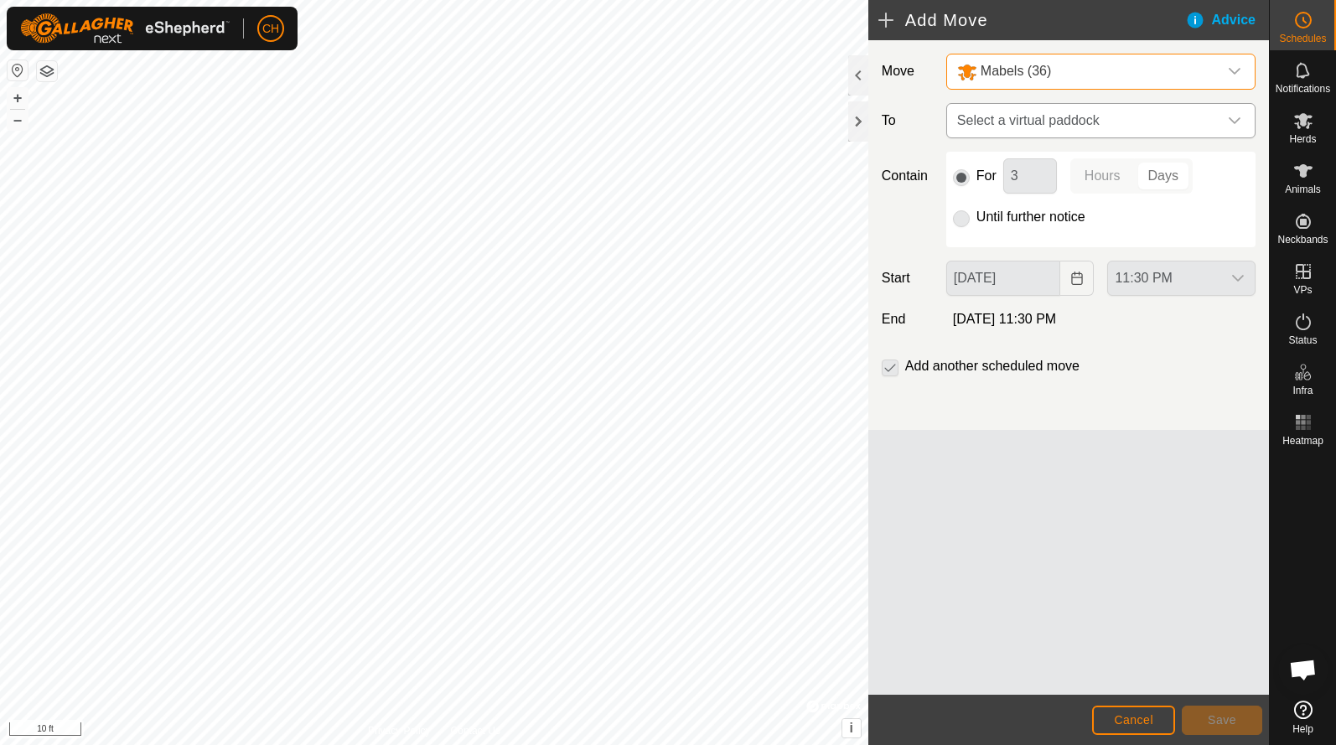
click at [989, 121] on span "Select a virtual paddock" at bounding box center [1084, 121] width 267 height 34
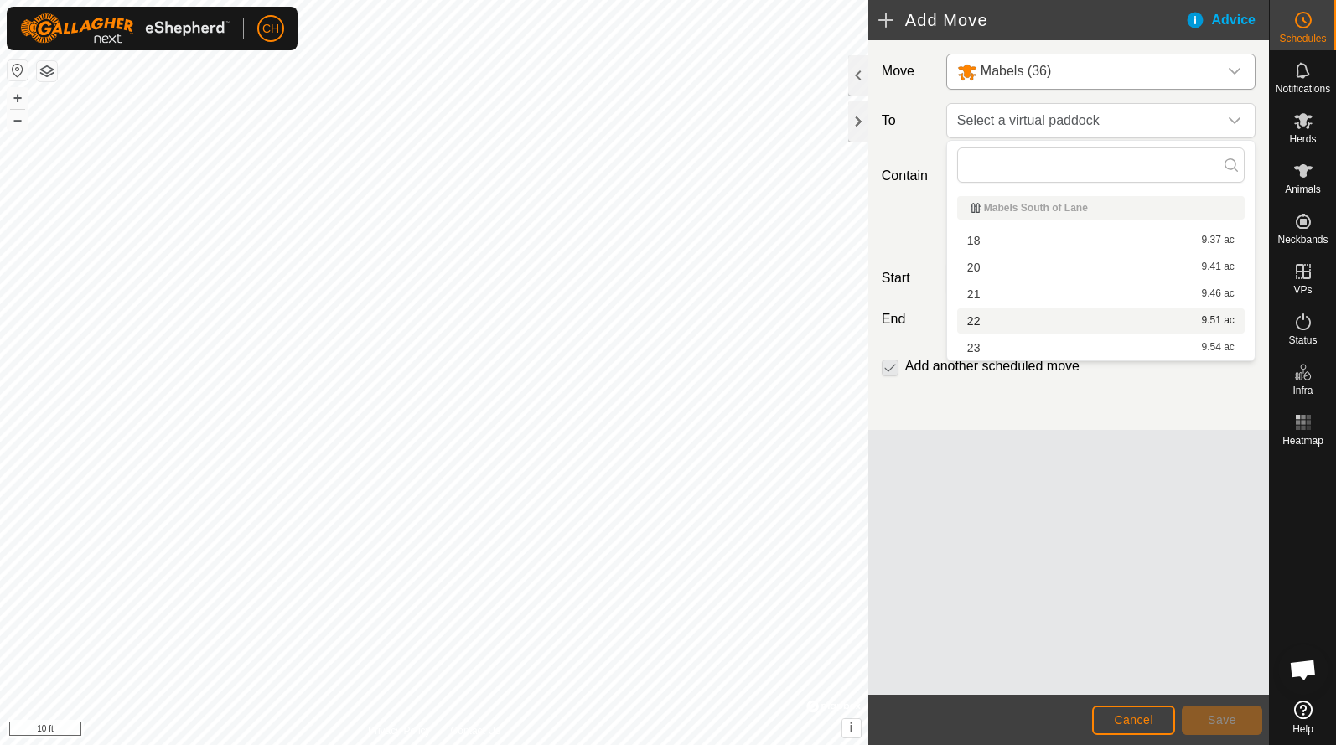
click at [998, 317] on li "22 9.51 ac" at bounding box center [1101, 320] width 288 height 25
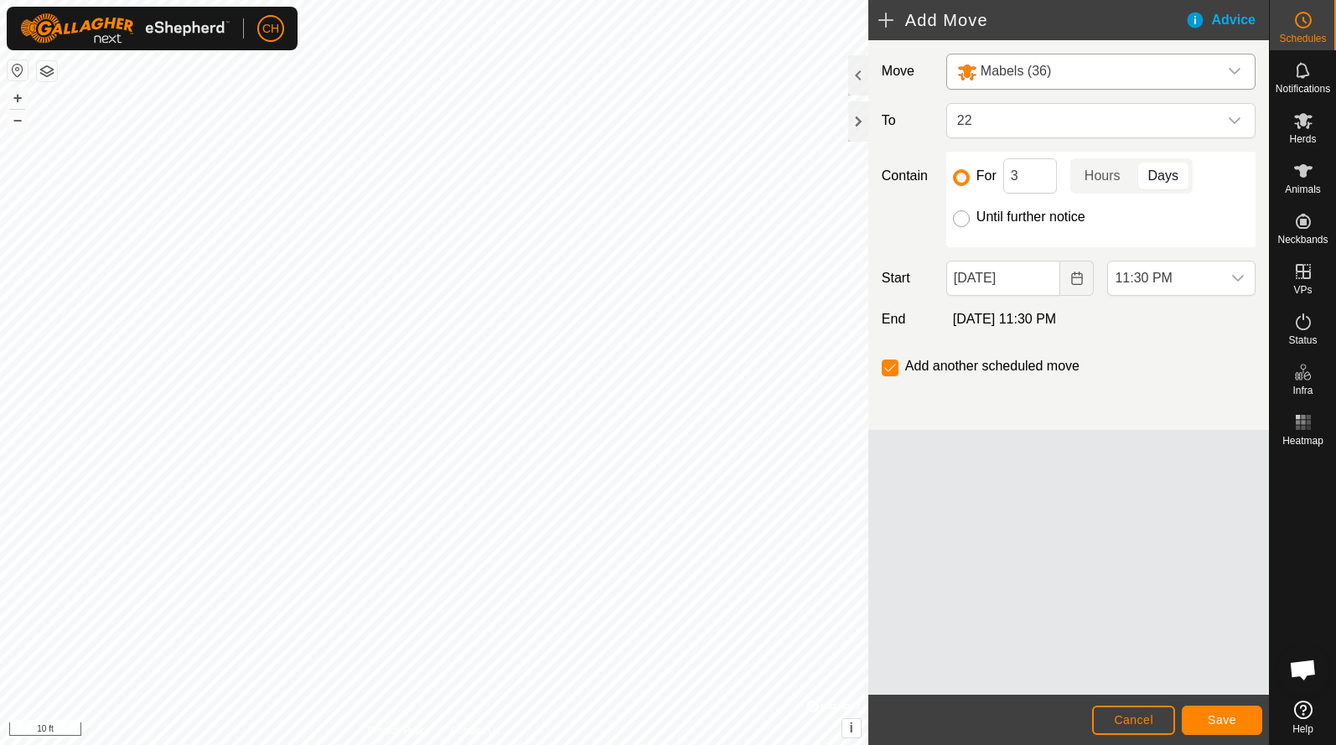
click at [959, 216] on input "Until further notice" at bounding box center [961, 218] width 17 height 17
radio input "true"
checkbox input "false"
click at [1070, 278] on icon "Choose Date" at bounding box center [1076, 278] width 13 height 13
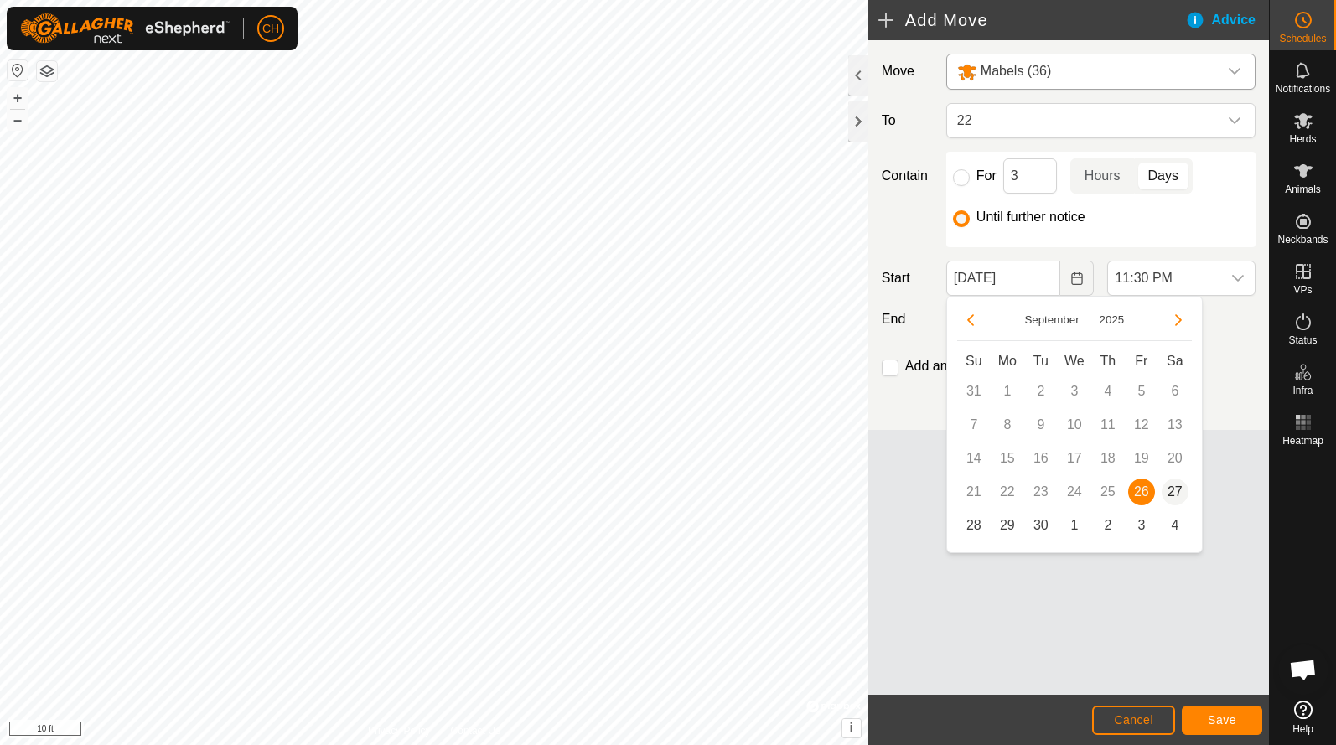
click at [1174, 497] on span "27" at bounding box center [1175, 492] width 27 height 27
type input "Sep 27, 2025"
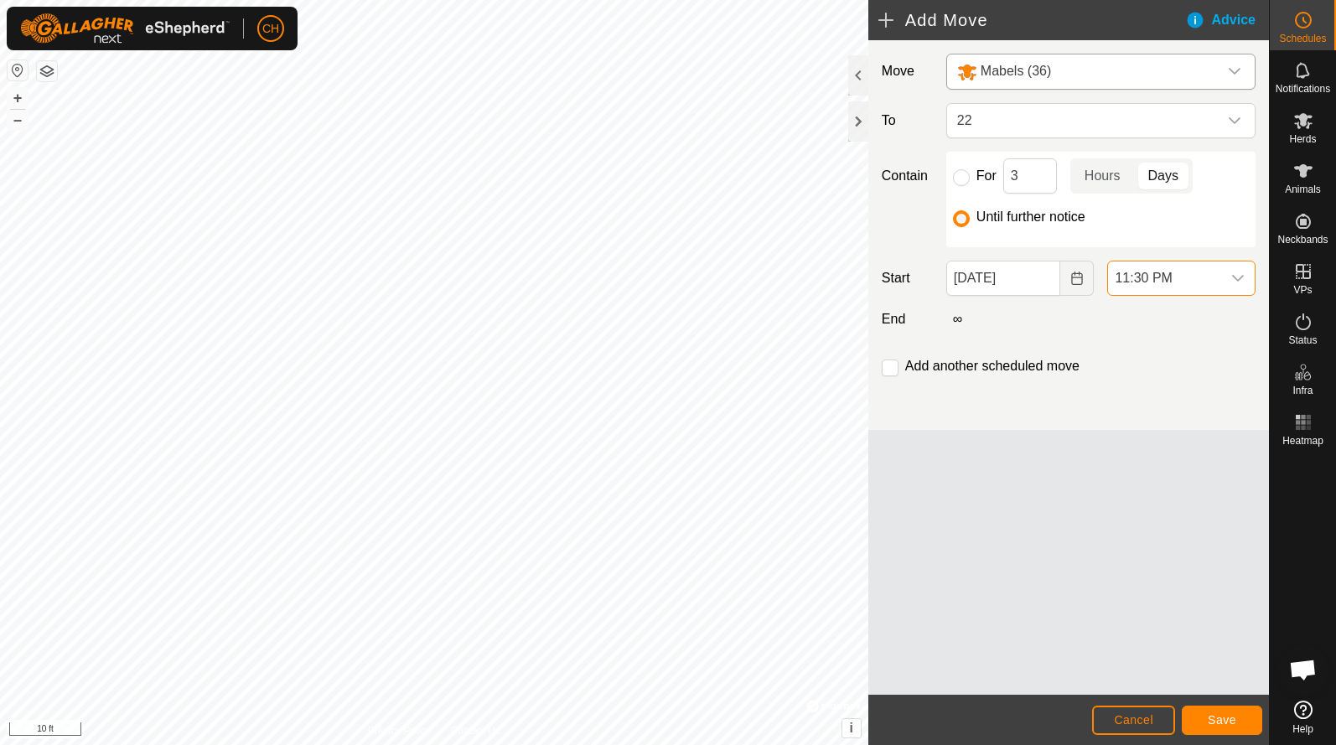
click at [1192, 282] on span "11:30 PM" at bounding box center [1164, 279] width 113 height 34
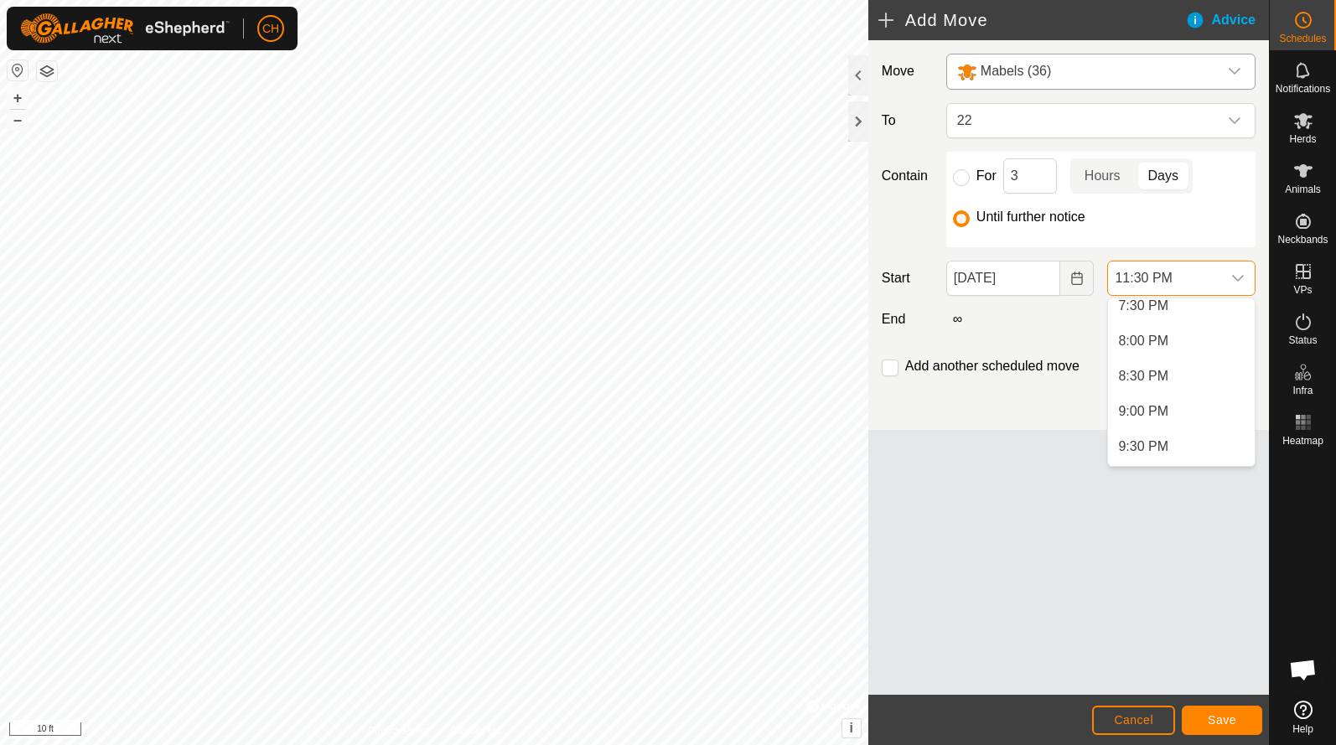
scroll to position [1386, 0]
click at [1162, 328] on li "8:00 PM" at bounding box center [1181, 338] width 147 height 34
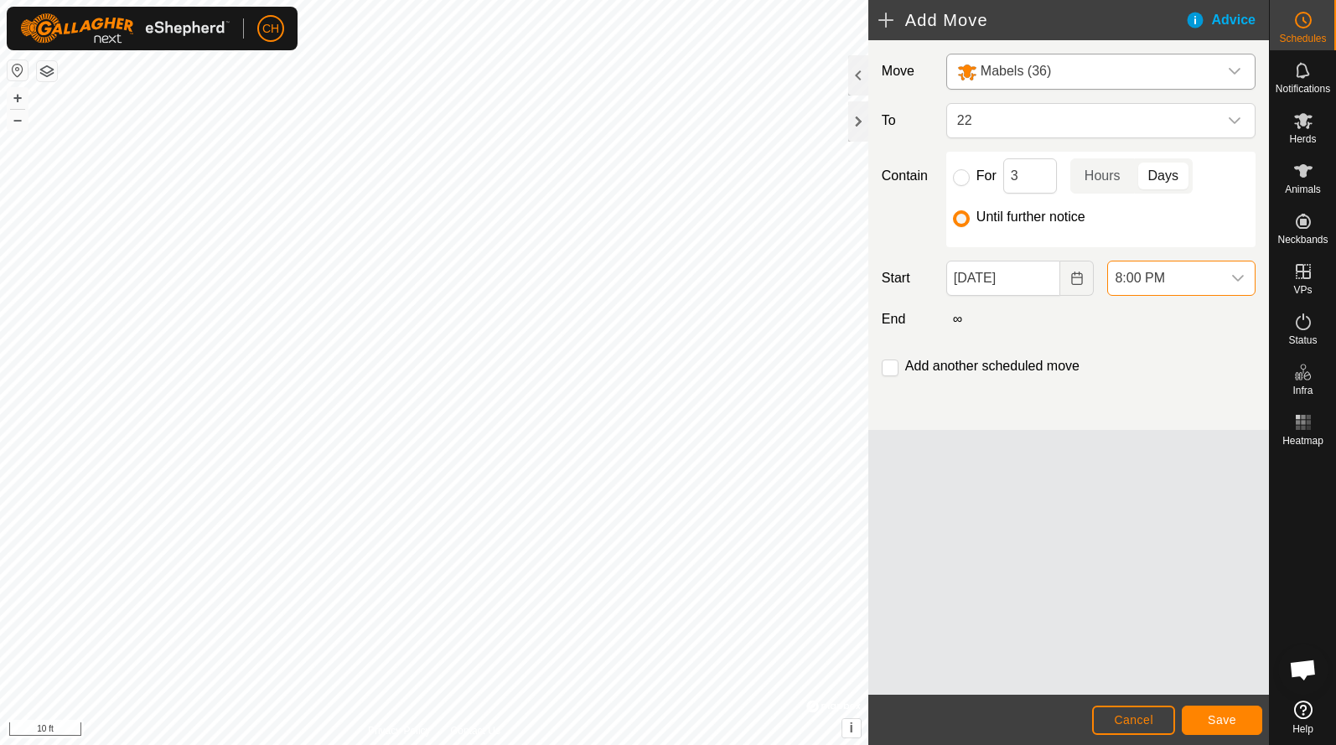
click at [1198, 282] on span "8:00 PM" at bounding box center [1164, 279] width 113 height 34
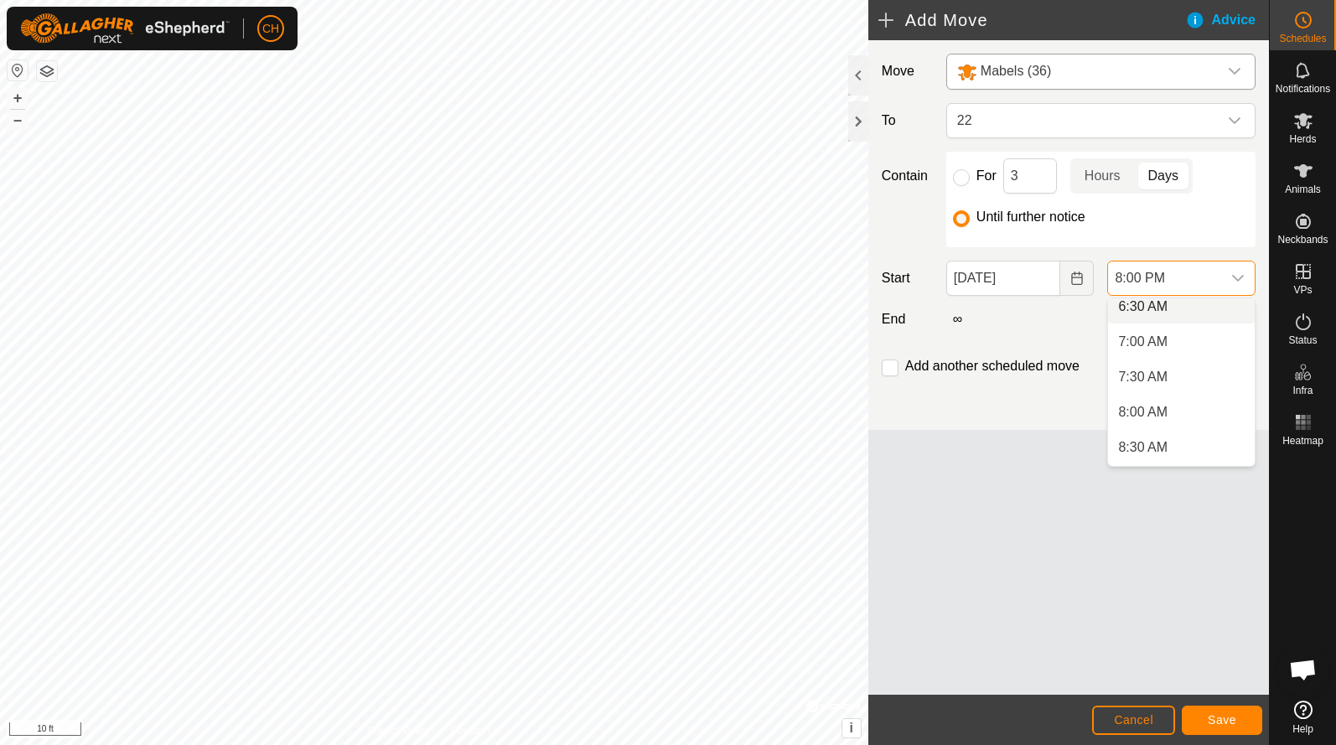
scroll to position [472, 0]
click at [1159, 378] on li "7:30 AM" at bounding box center [1181, 372] width 147 height 34
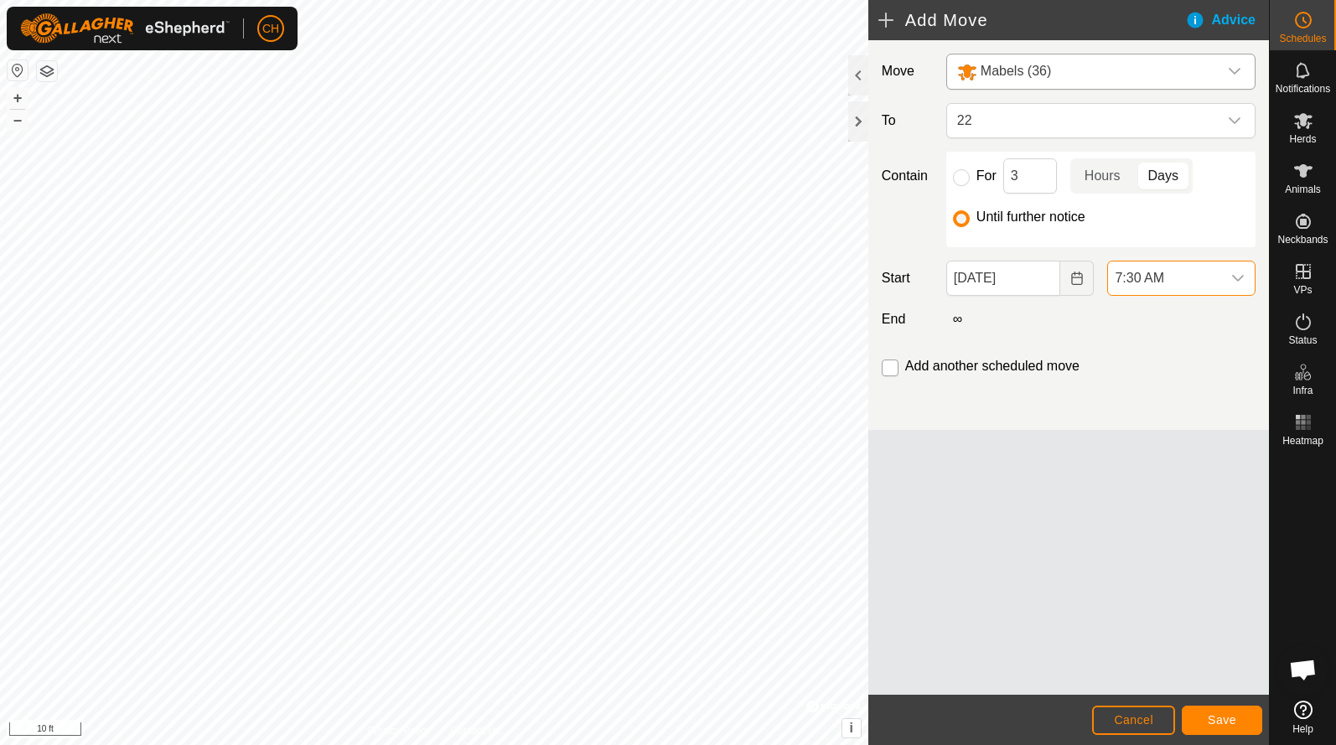
click at [888, 370] on input "checkbox" at bounding box center [890, 368] width 17 height 17
click at [1229, 725] on span "Save" at bounding box center [1222, 719] width 28 height 13
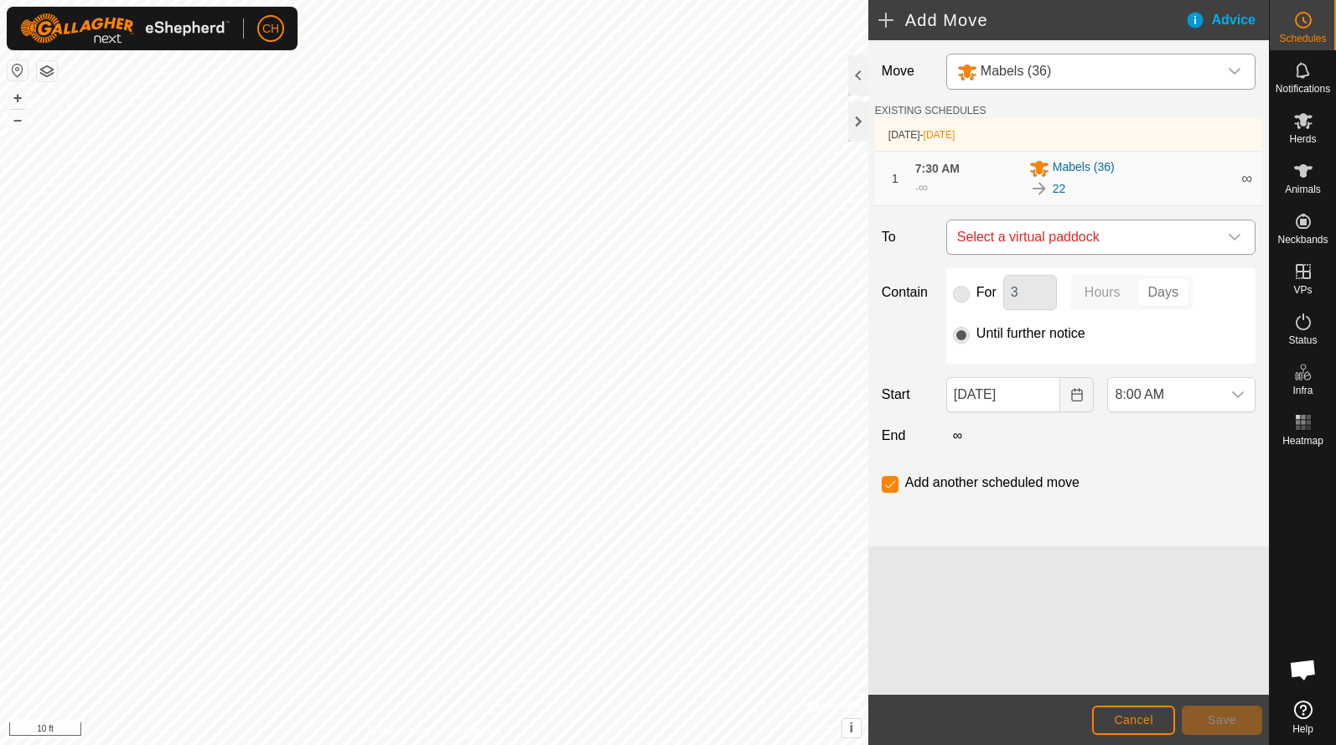
click at [1053, 237] on span "Select a virtual paddock" at bounding box center [1084, 237] width 267 height 34
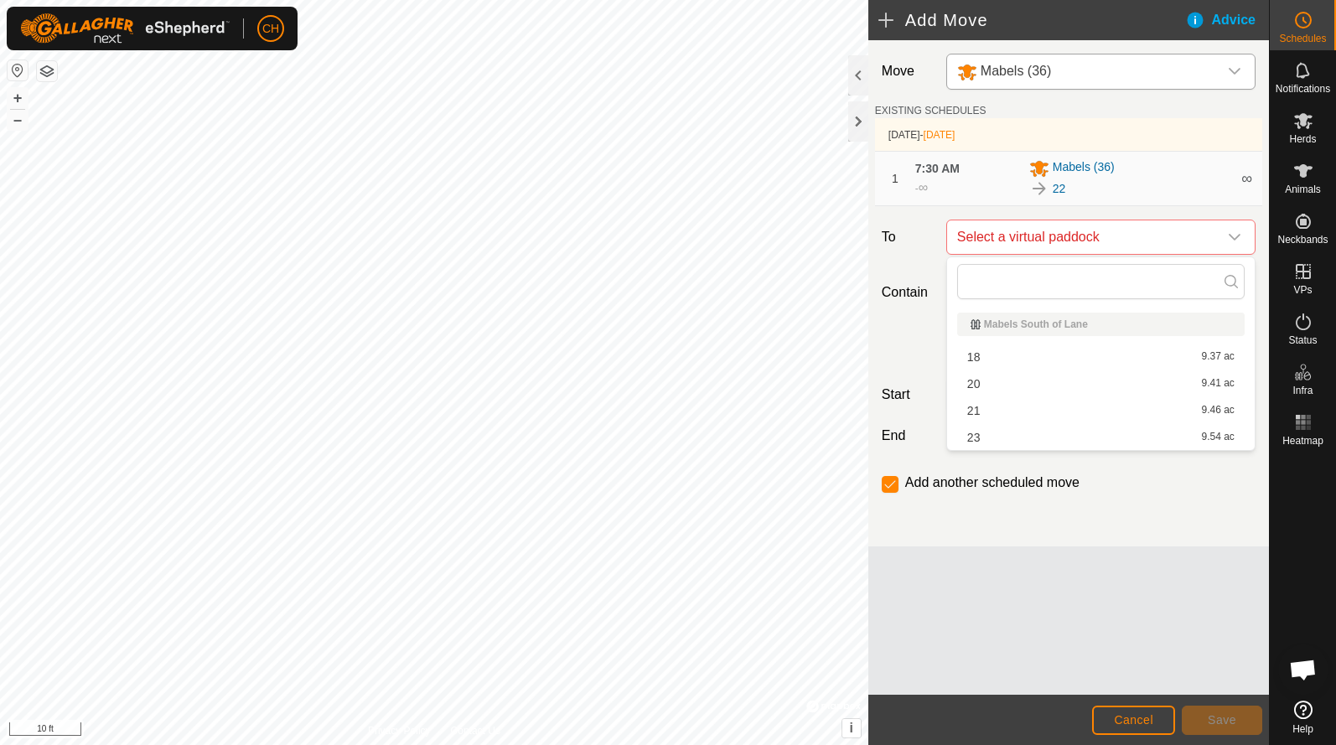
click at [1023, 438] on li "23 9.54 ac" at bounding box center [1101, 437] width 288 height 25
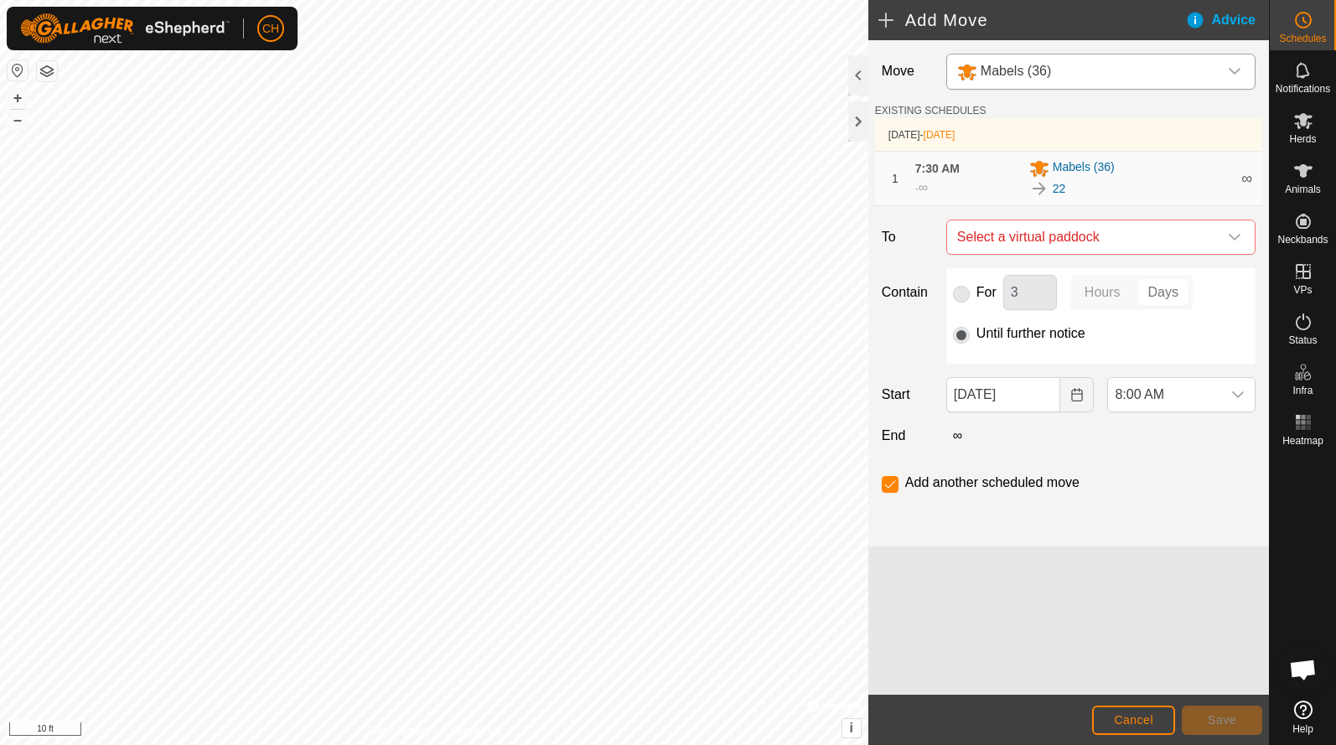
checkbox input "false"
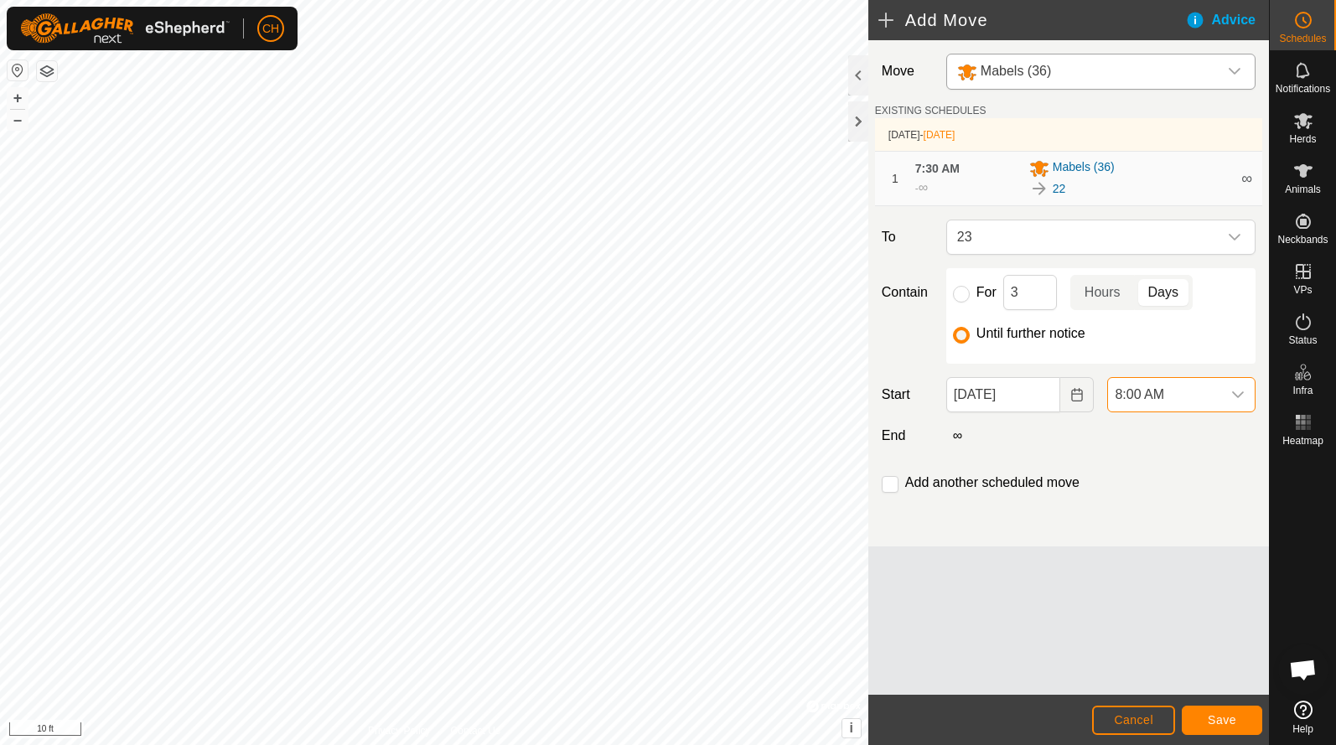
click at [1138, 390] on span "8:00 AM" at bounding box center [1164, 395] width 113 height 34
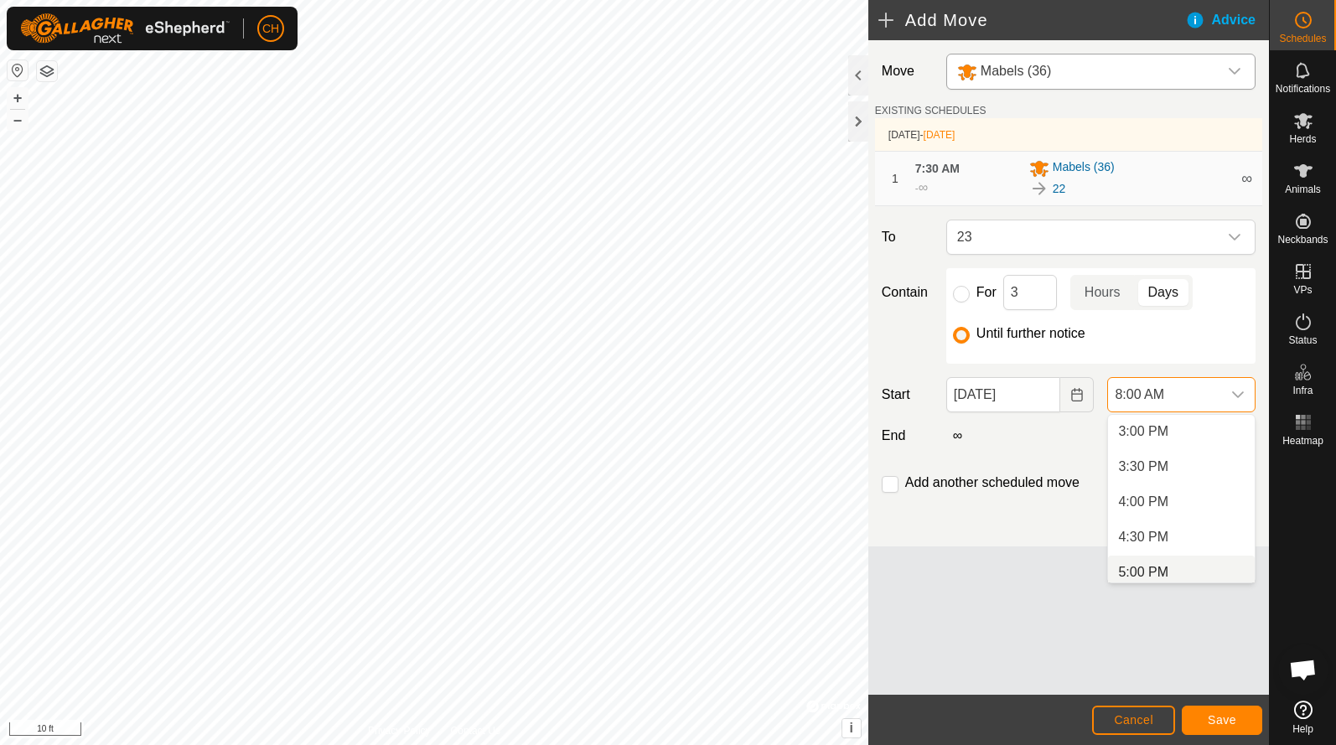
scroll to position [1063, 0]
click at [1160, 490] on li "4:00 PM" at bounding box center [1181, 496] width 147 height 34
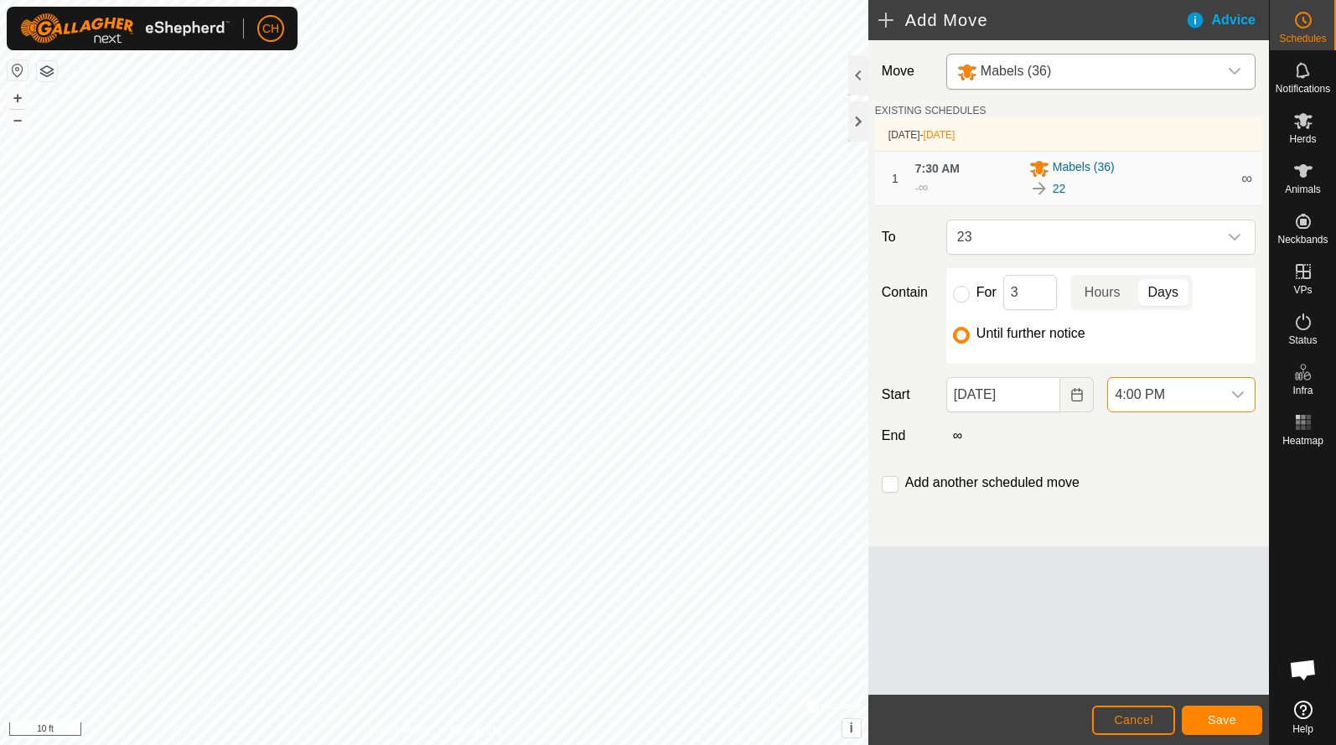
click at [1216, 713] on span "Save" at bounding box center [1222, 719] width 28 height 13
